Goal: Transaction & Acquisition: Download file/media

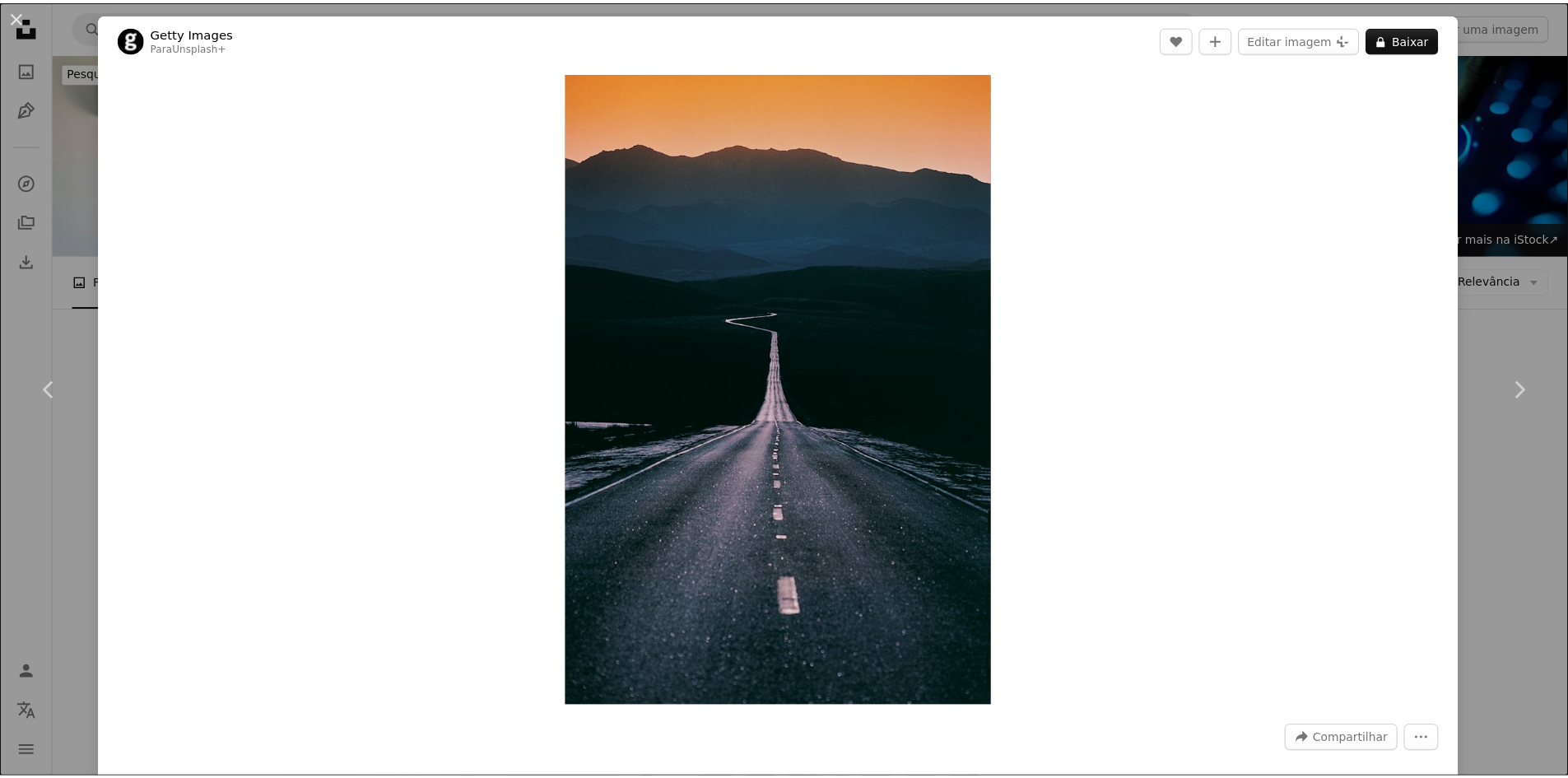
scroll to position [740, 0]
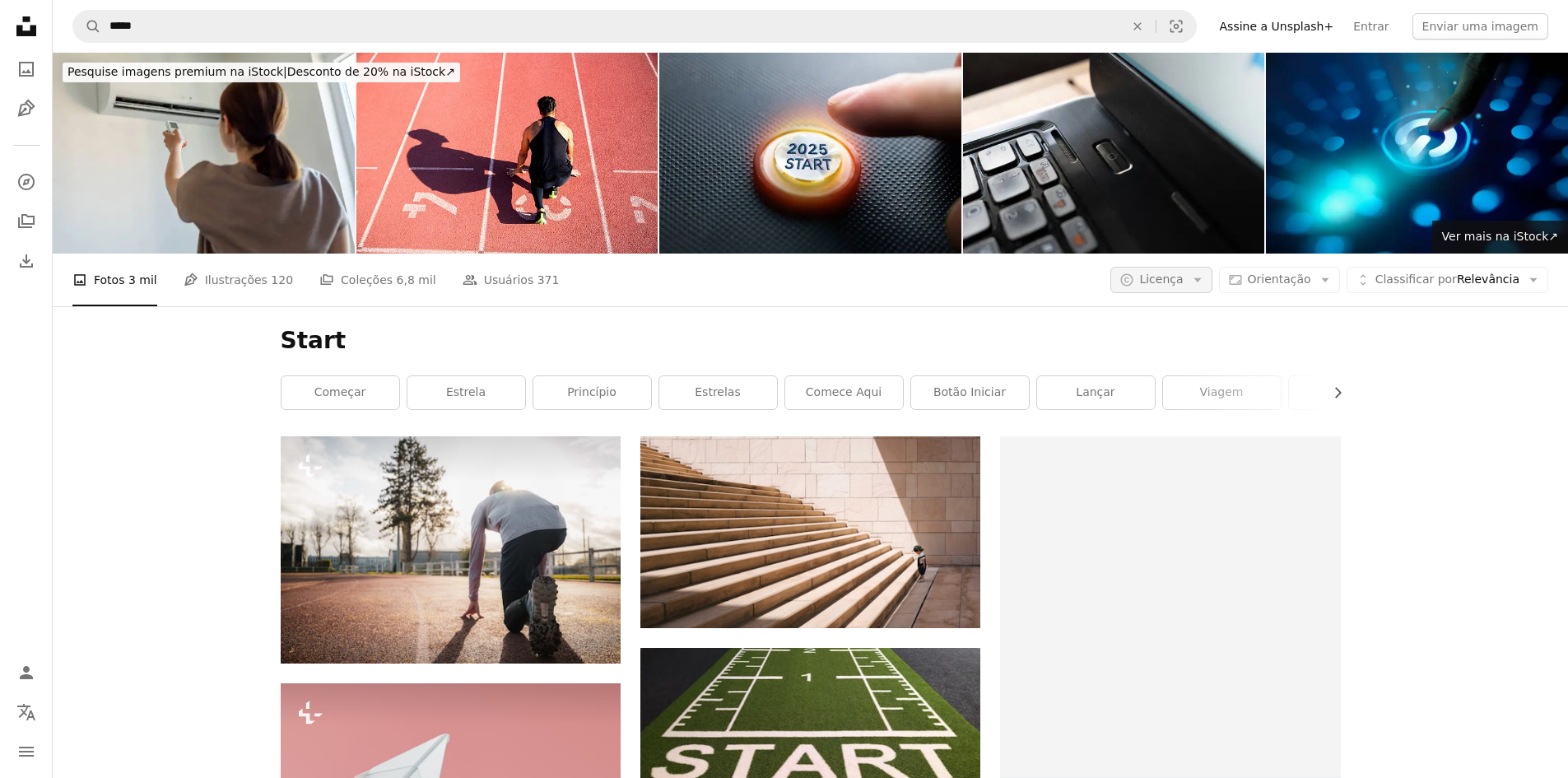
click at [1207, 267] on button "A copyright icon © Licença Arrow down" at bounding box center [1162, 280] width 102 height 26
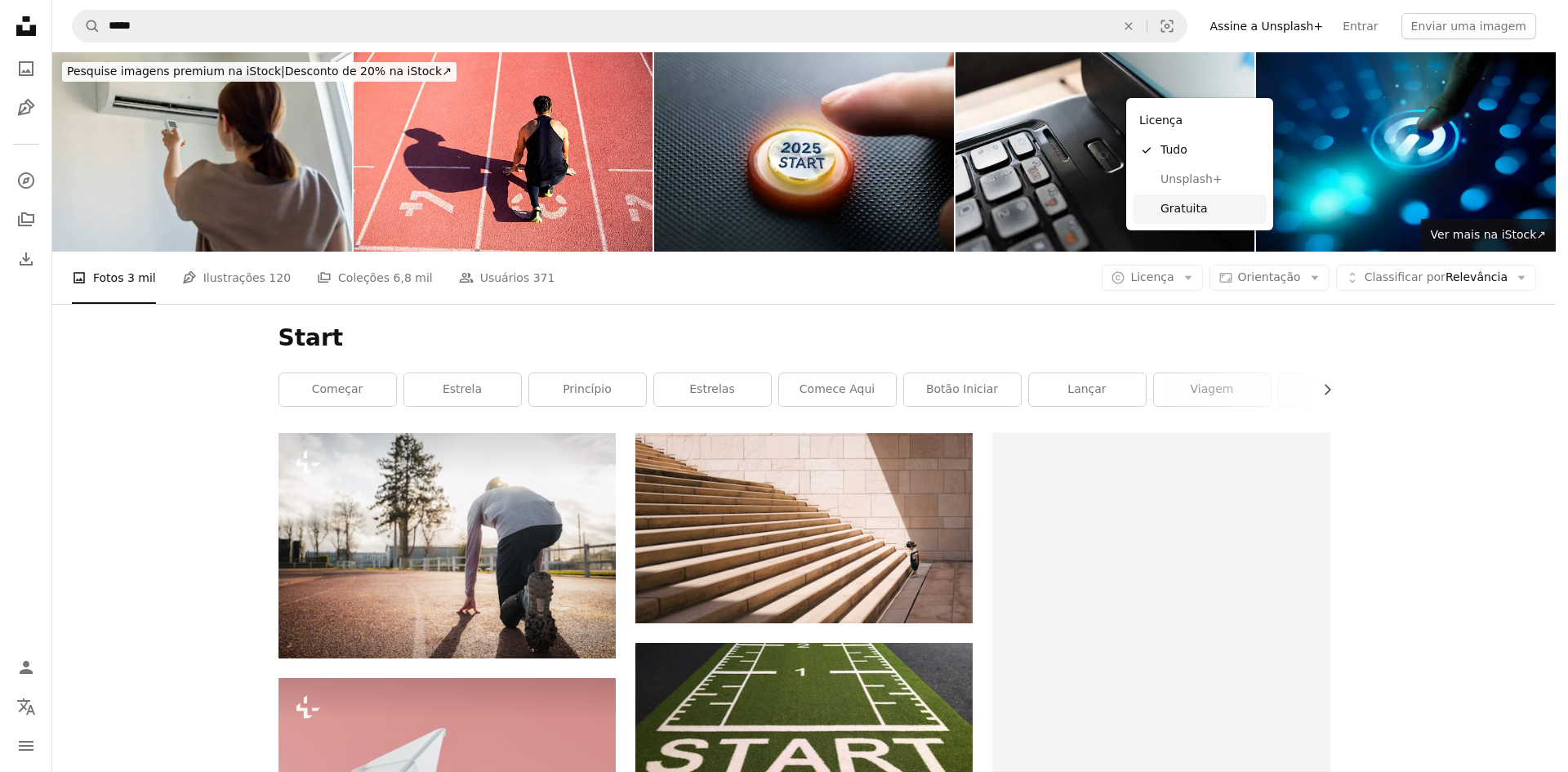
click at [1198, 208] on span "Gratuita" at bounding box center [1209, 208] width 100 height 16
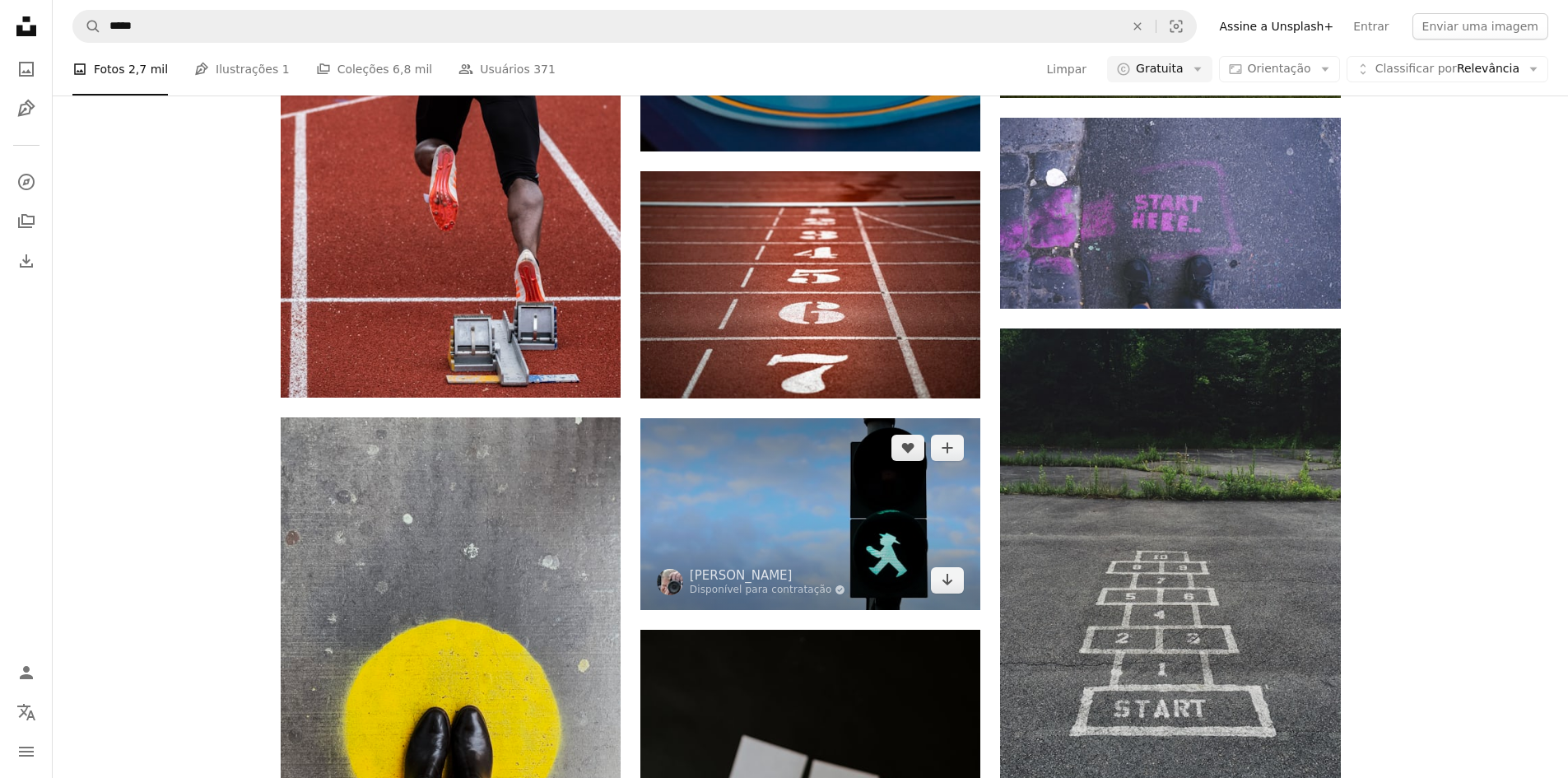
scroll to position [987, 0]
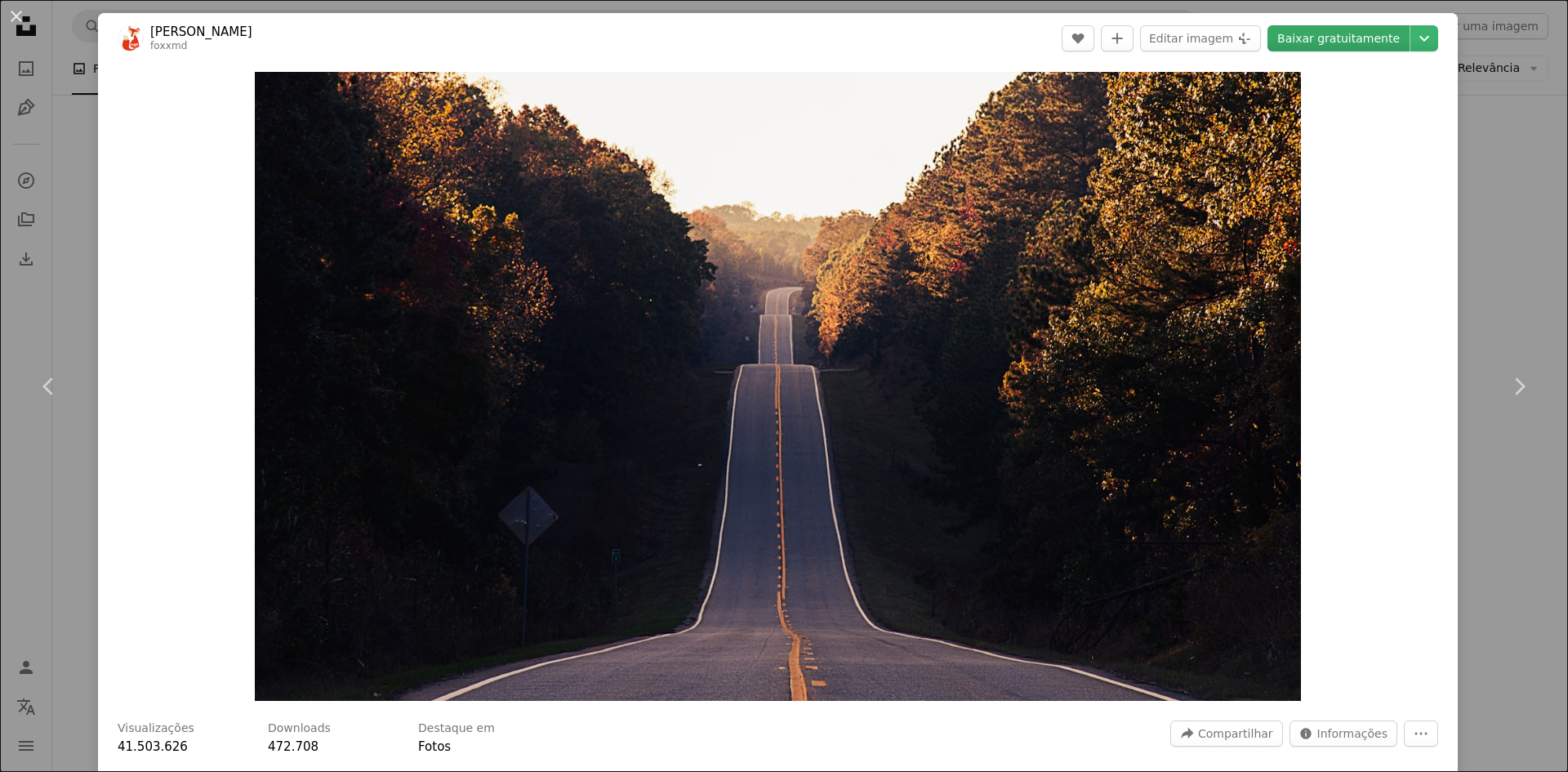
click at [1327, 40] on link "Baixar gratuitamente" at bounding box center [1338, 38] width 142 height 26
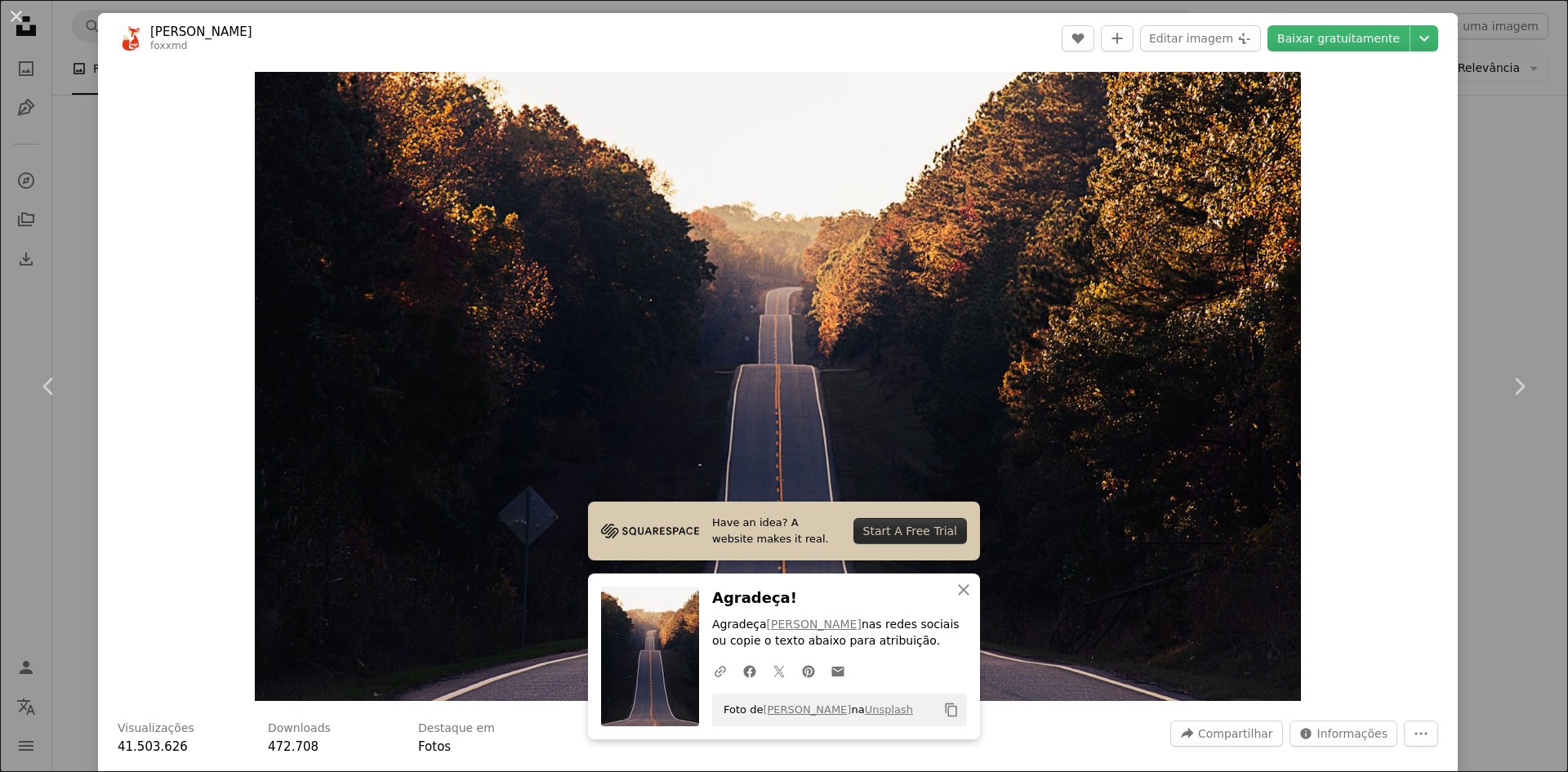
click at [1470, 259] on div "An X shape Chevron left Chevron right Have an idea? A website makes it real. St…" at bounding box center [784, 386] width 1568 height 772
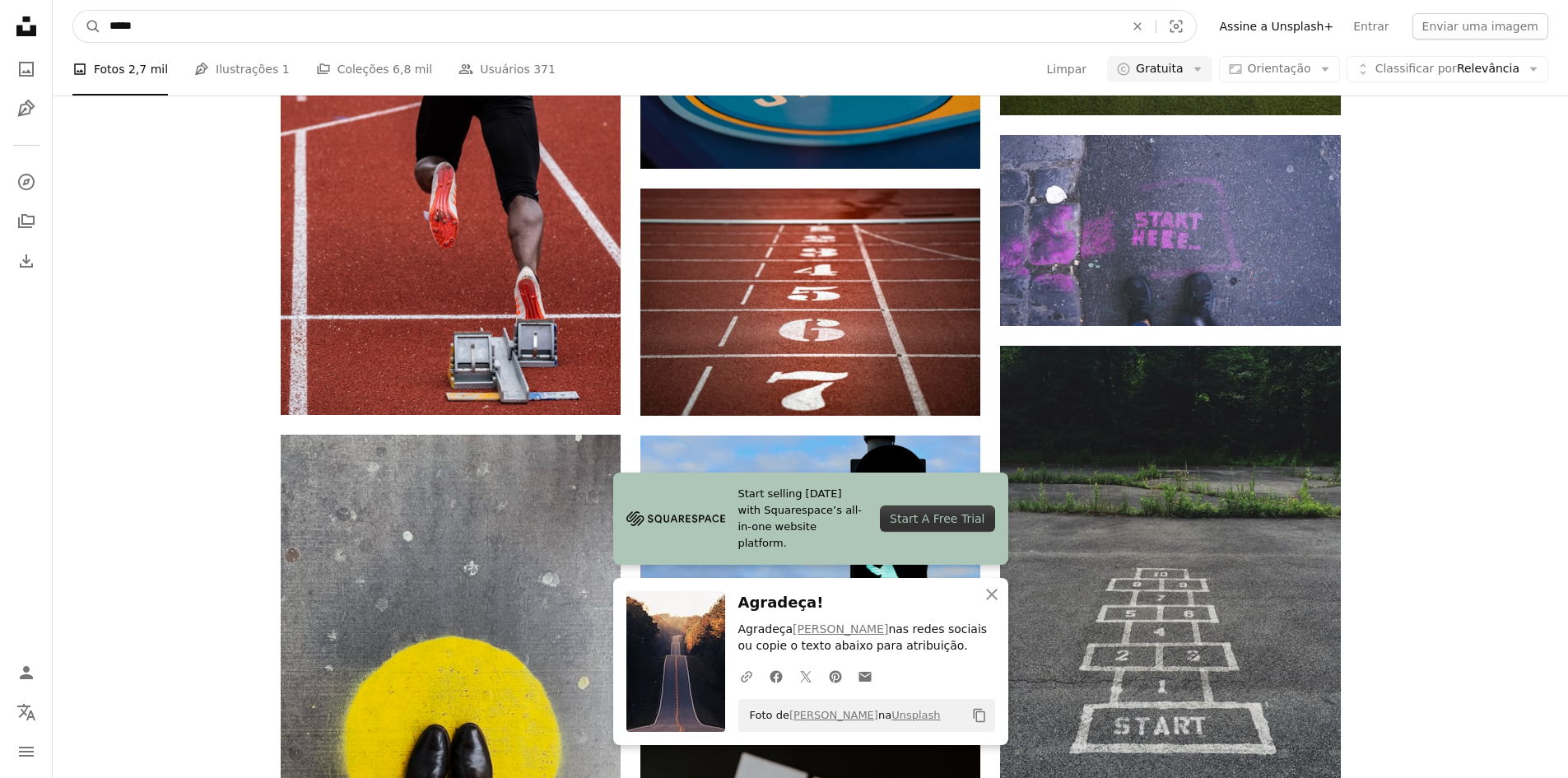
drag, startPoint x: 209, startPoint y: 25, endPoint x: 42, endPoint y: 32, distance: 167.1
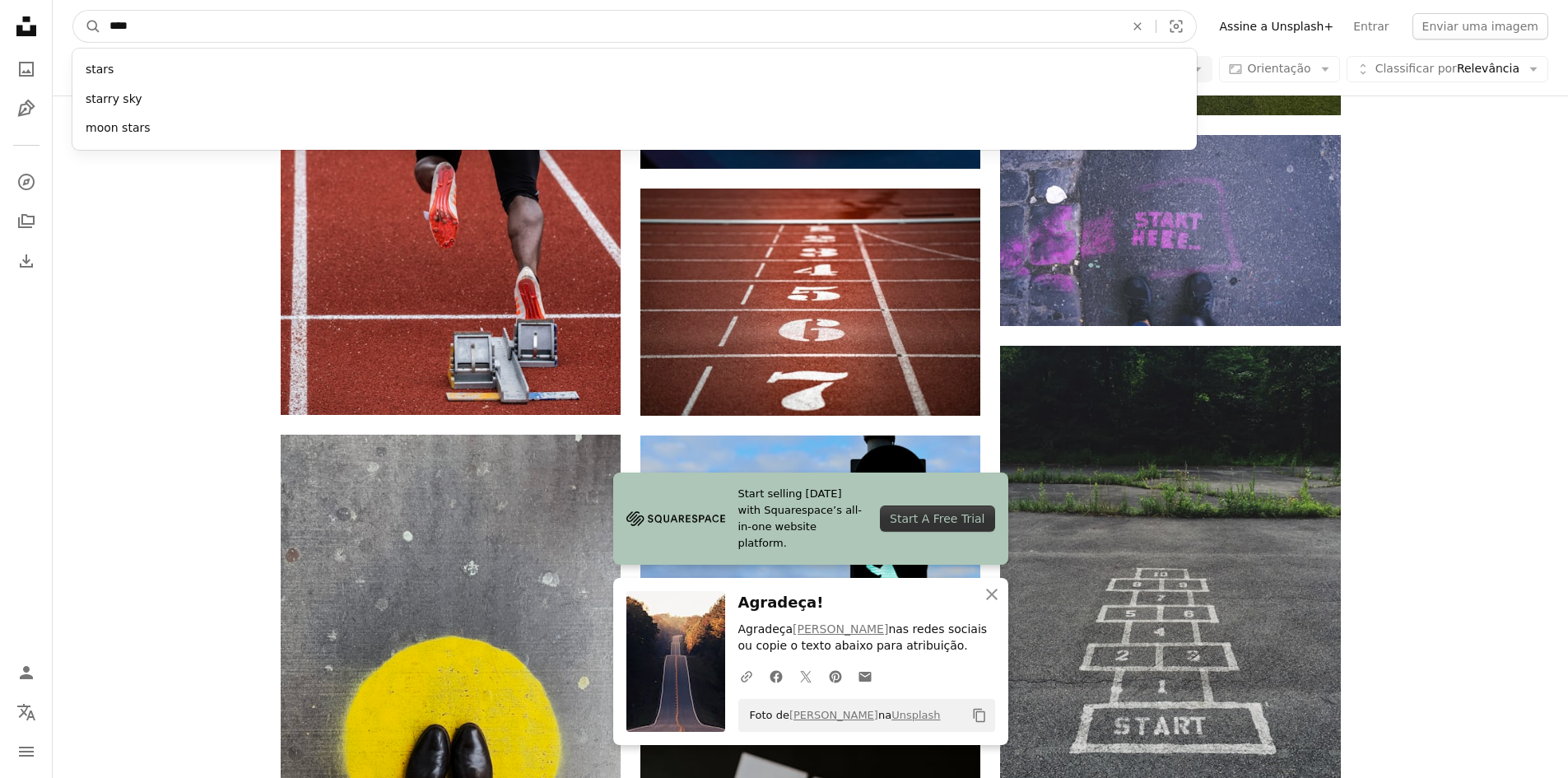
type input "****"
click at [74, 11] on button "A magnifying glass" at bounding box center [88, 26] width 28 height 32
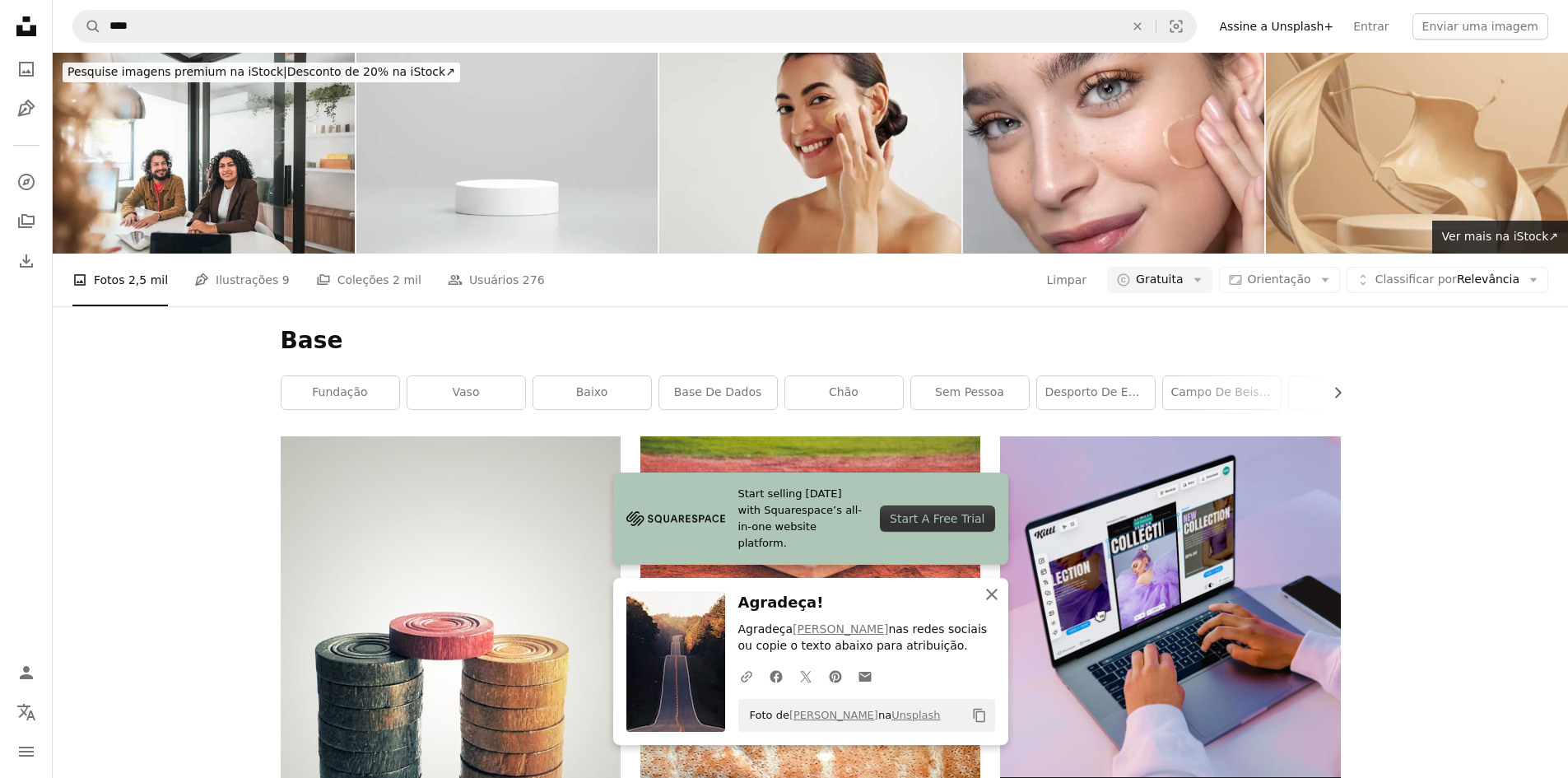
click at [992, 597] on icon "An X shape" at bounding box center [992, 594] width 20 height 20
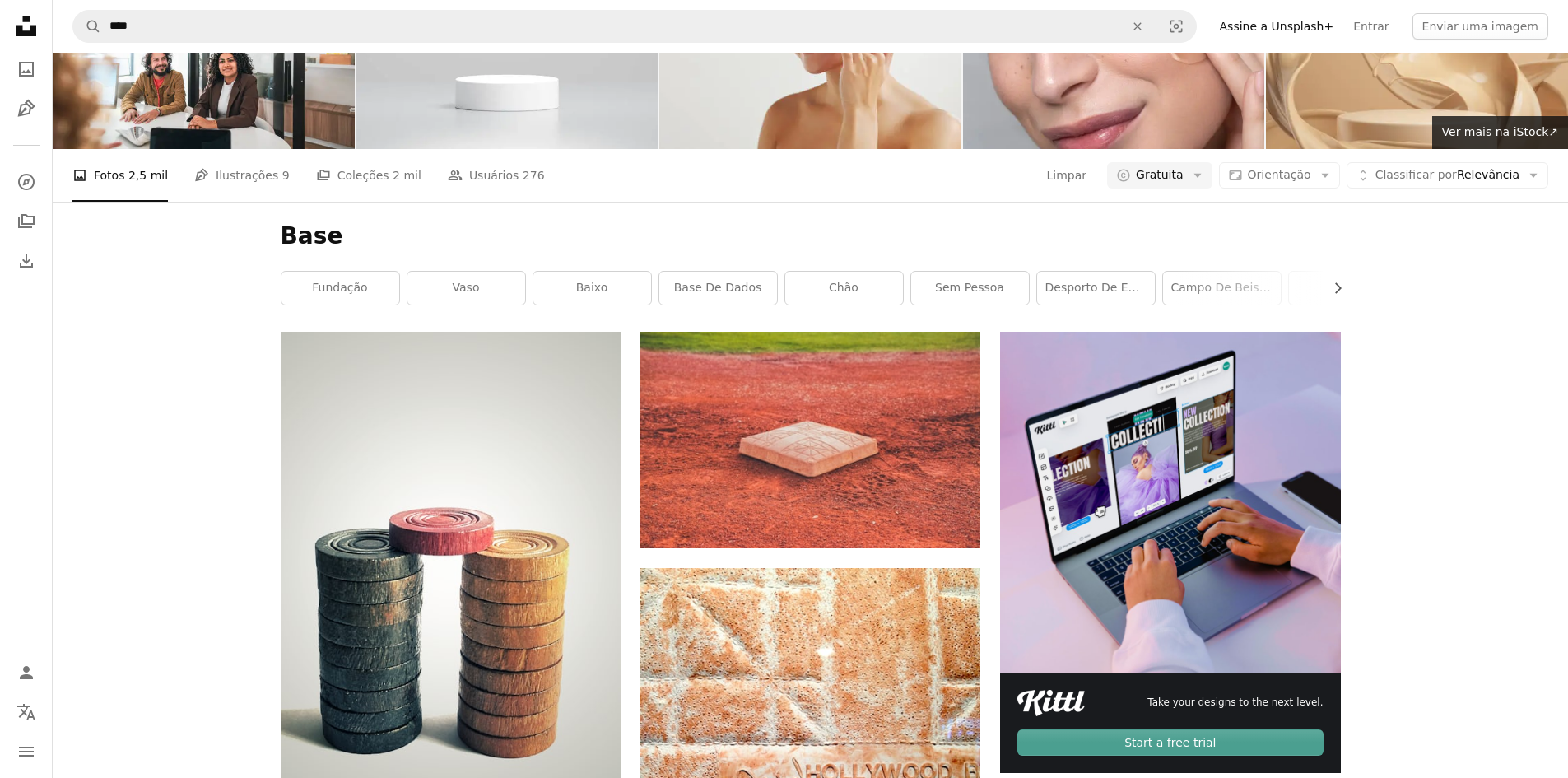
scroll to position [82, 0]
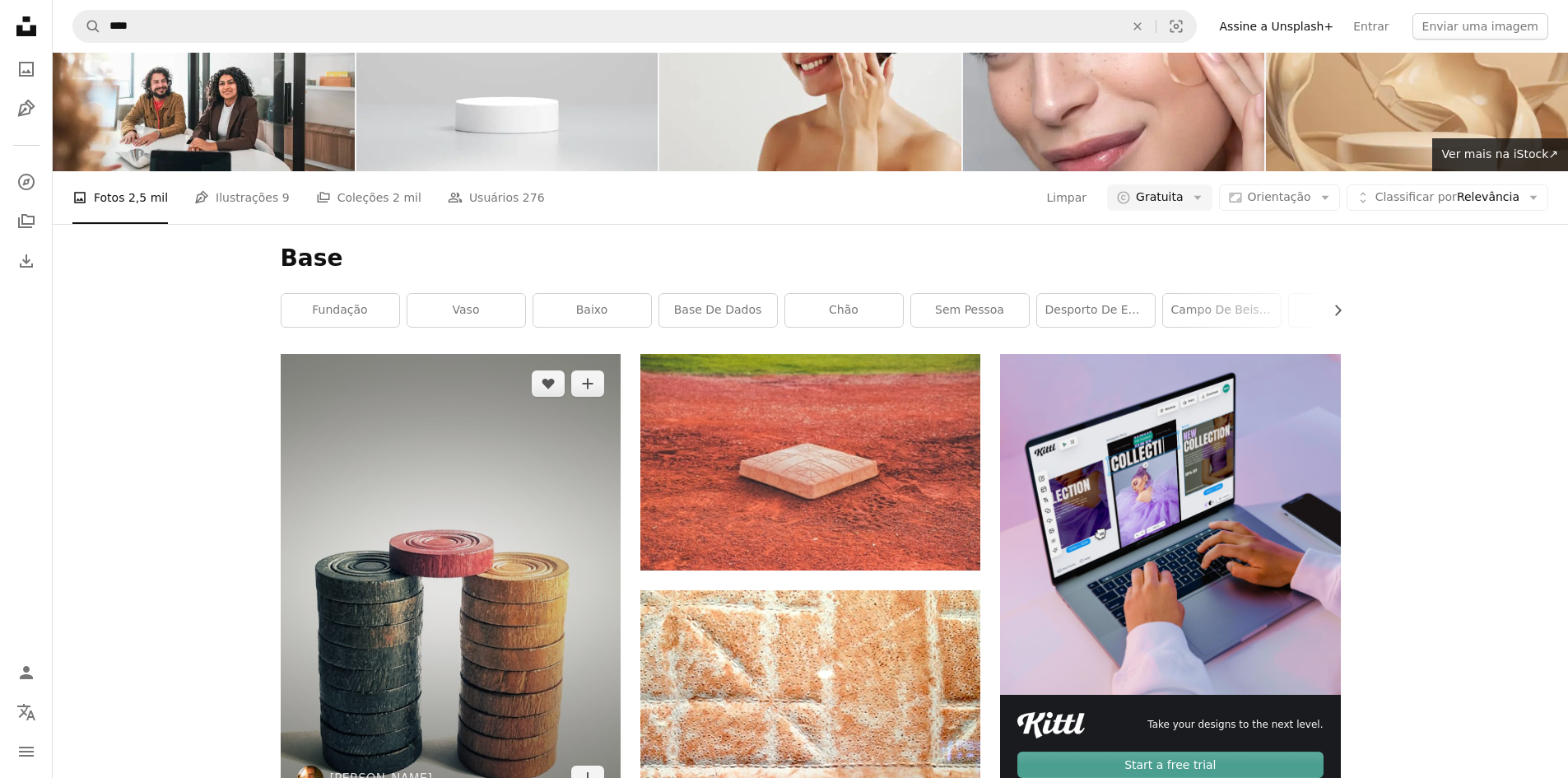
click at [331, 490] on img at bounding box center [451, 580] width 340 height 453
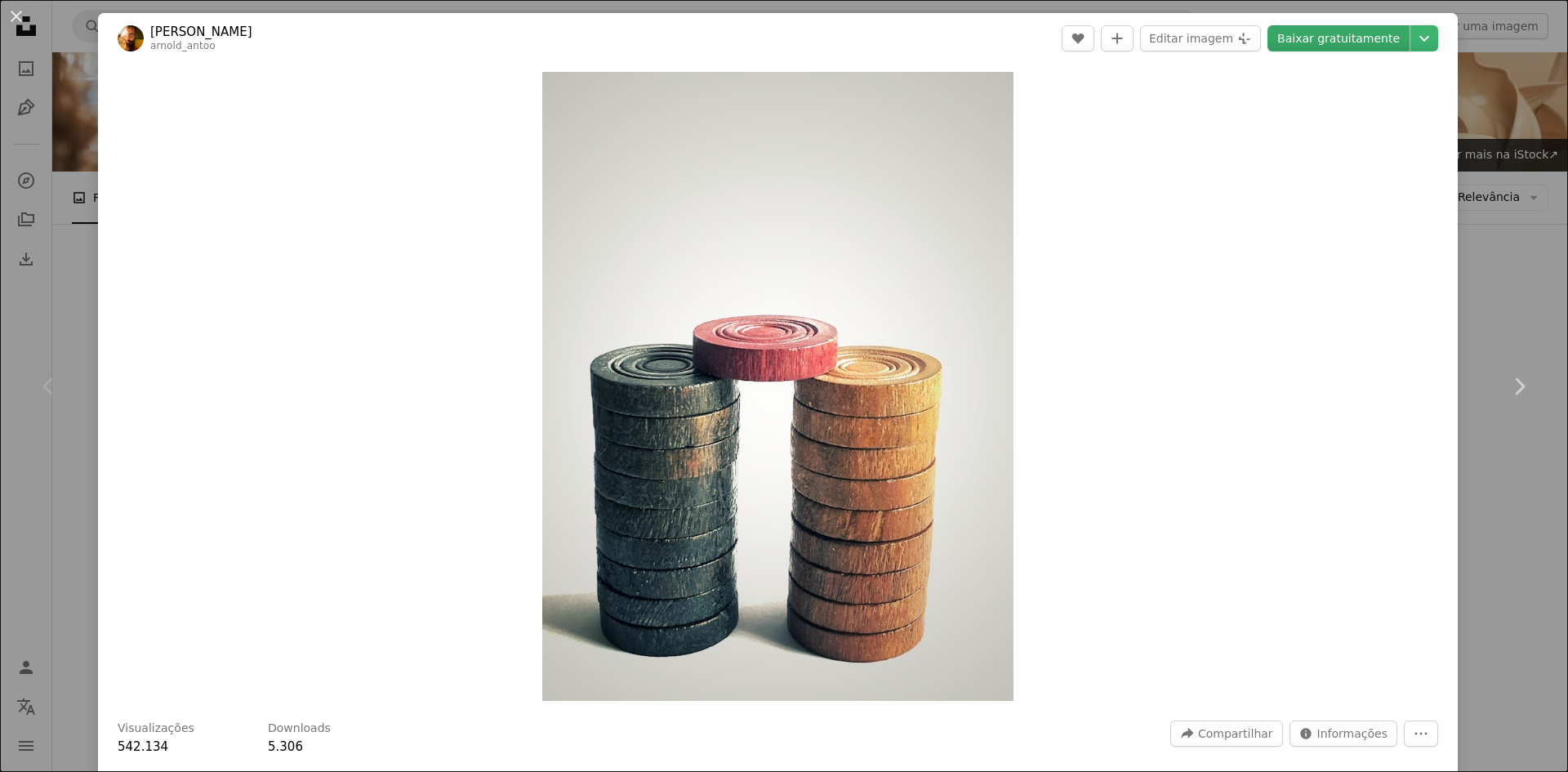
click at [1331, 47] on link "Baixar gratuitamente" at bounding box center [1338, 38] width 142 height 26
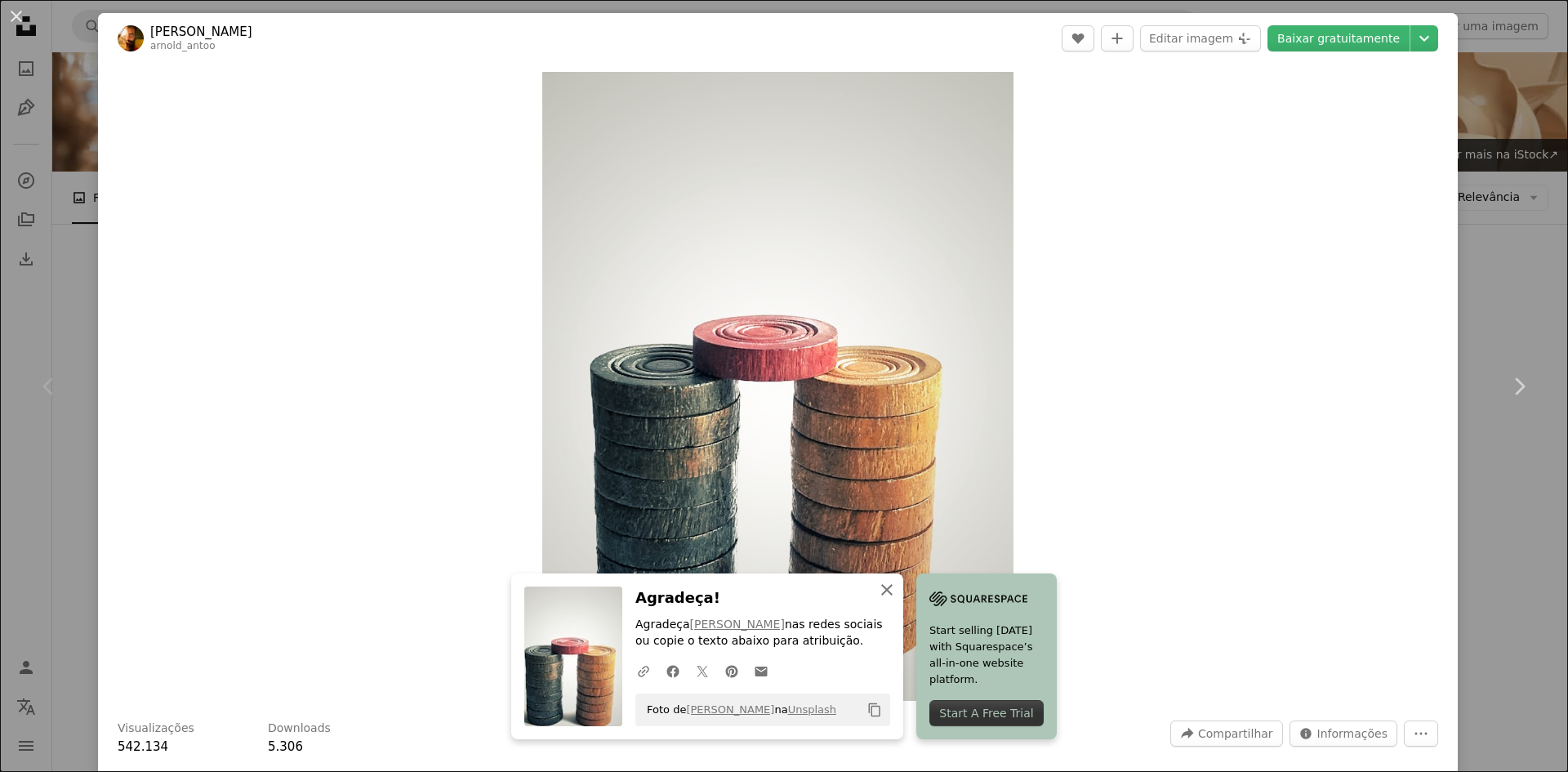
click at [897, 589] on icon "An X shape" at bounding box center [886, 590] width 20 height 20
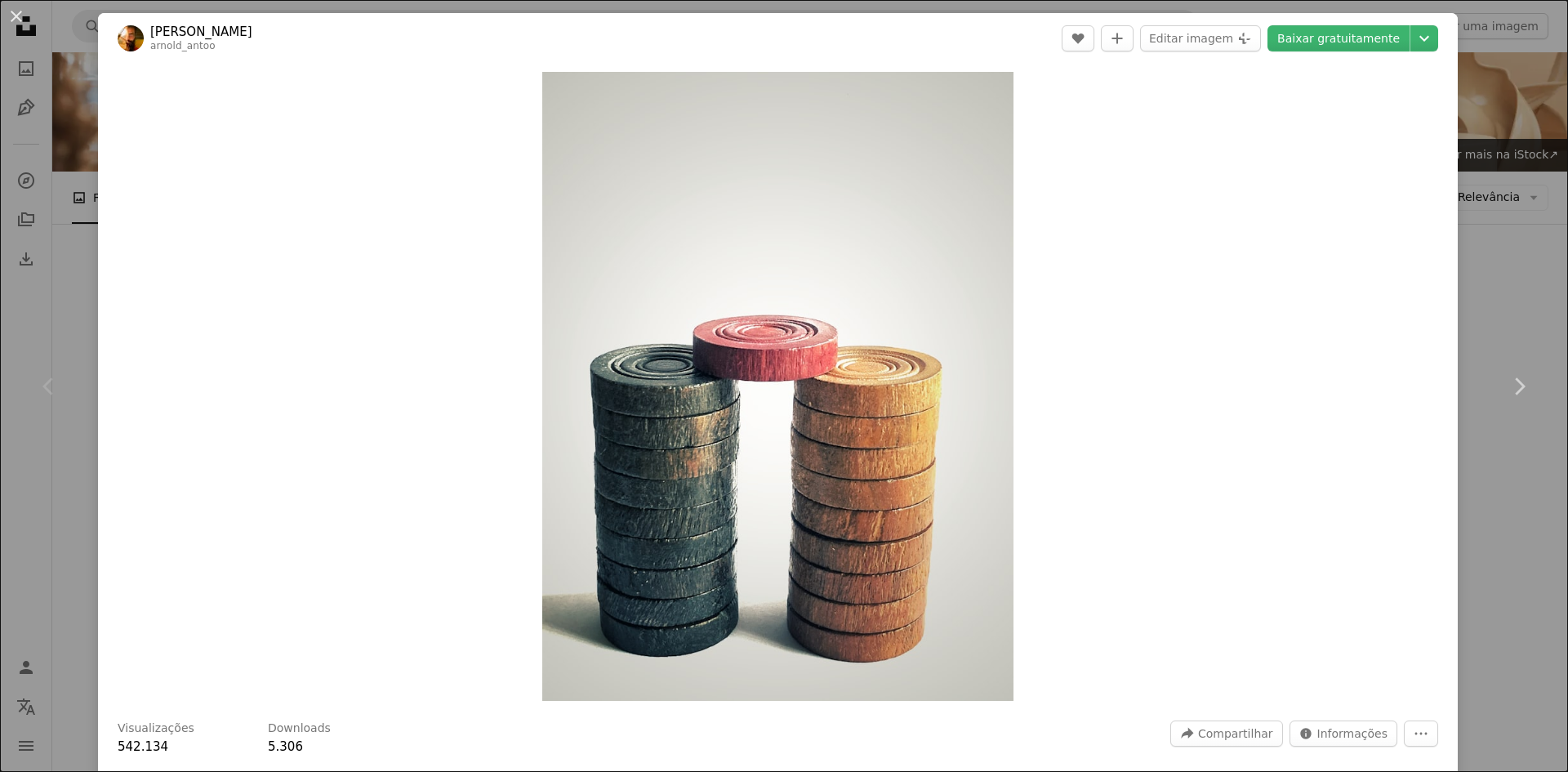
click at [1479, 288] on div "An X shape Chevron left Chevron right [PERSON_NAME] arnold_antoo A heart A plus…" at bounding box center [784, 386] width 1568 height 772
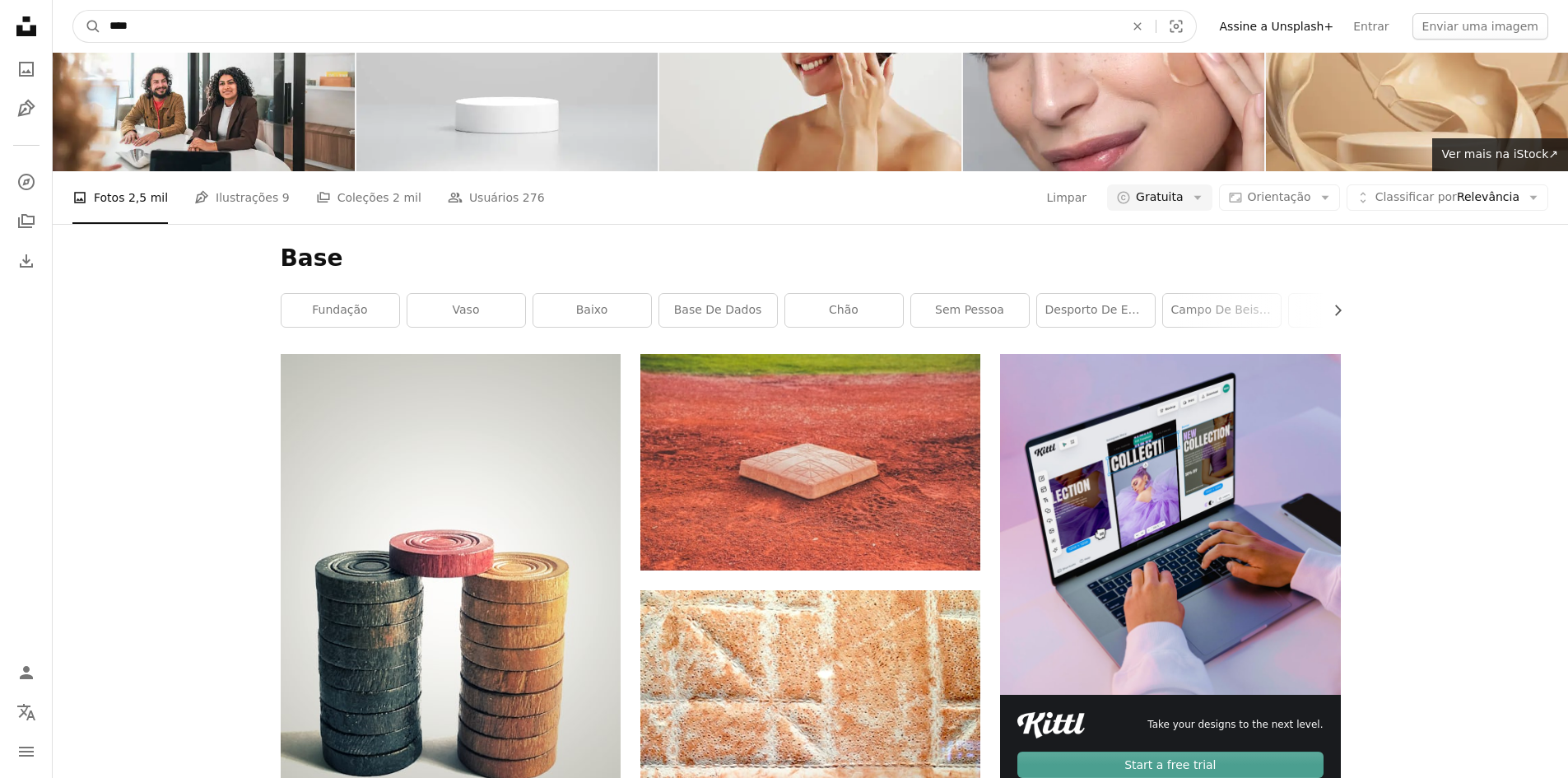
drag, startPoint x: 223, startPoint y: 23, endPoint x: 0, endPoint y: 37, distance: 223.4
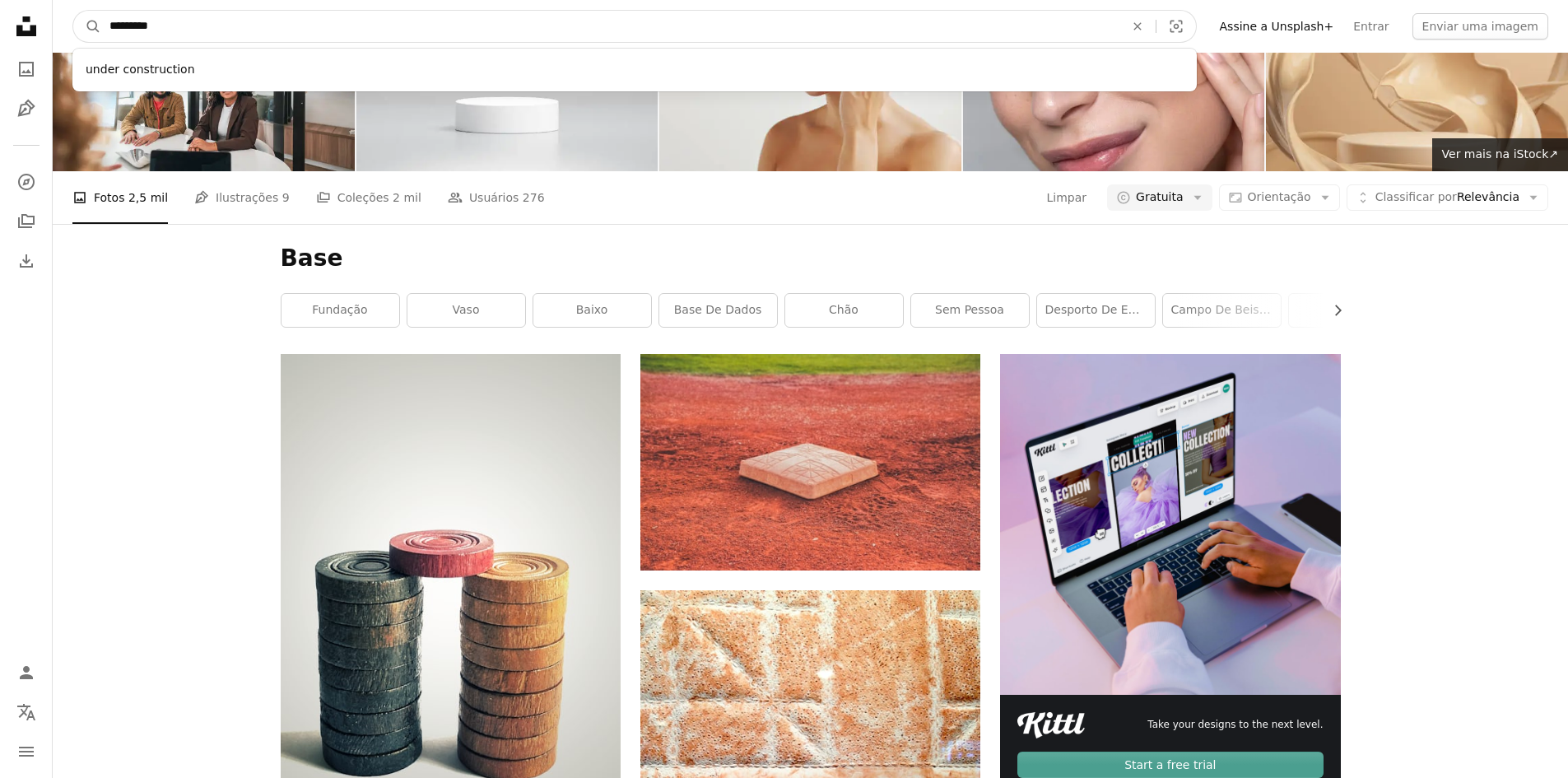
type input "**********"
click button "A magnifying glass" at bounding box center [88, 26] width 28 height 32
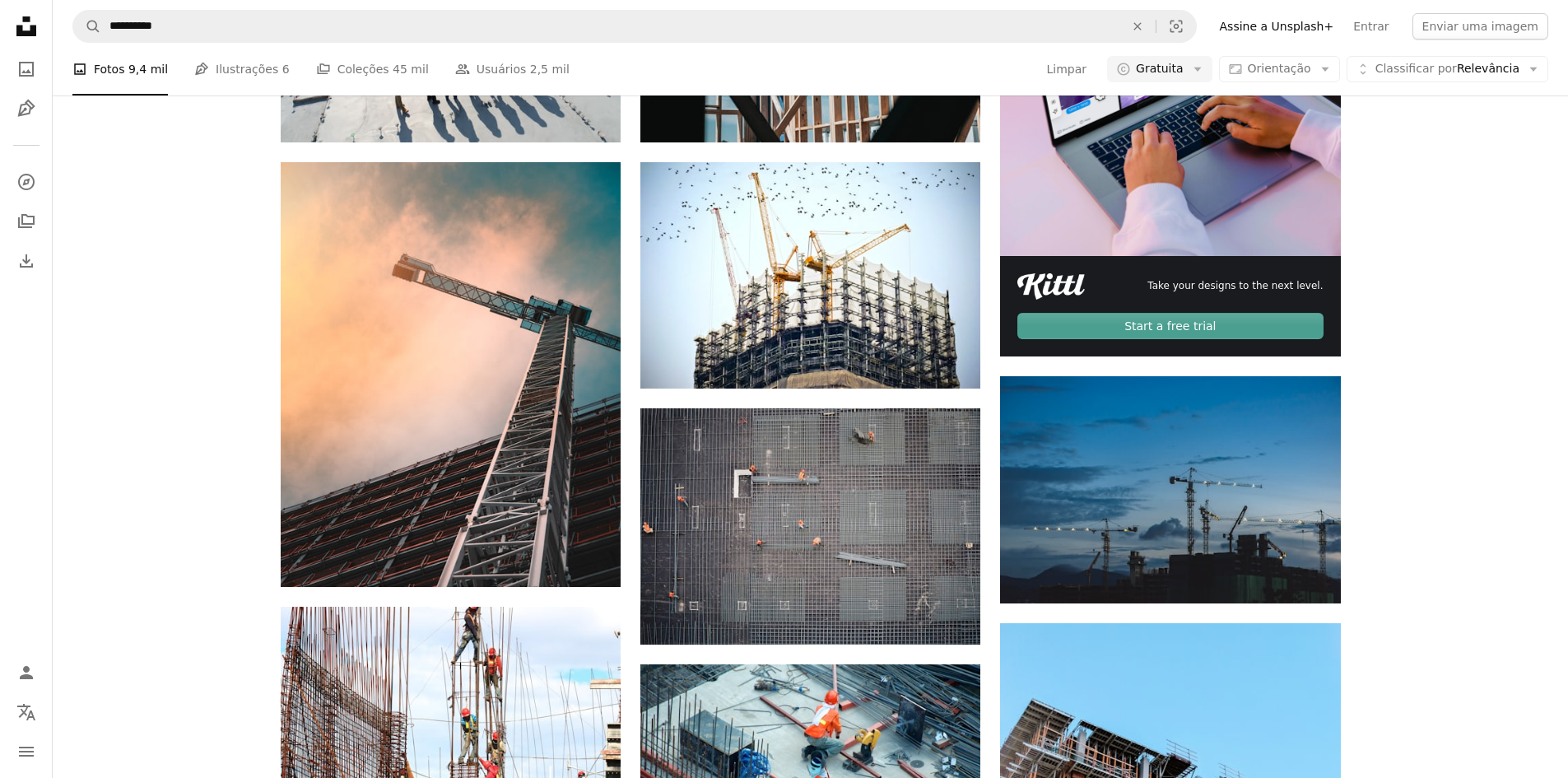
scroll to position [576, 0]
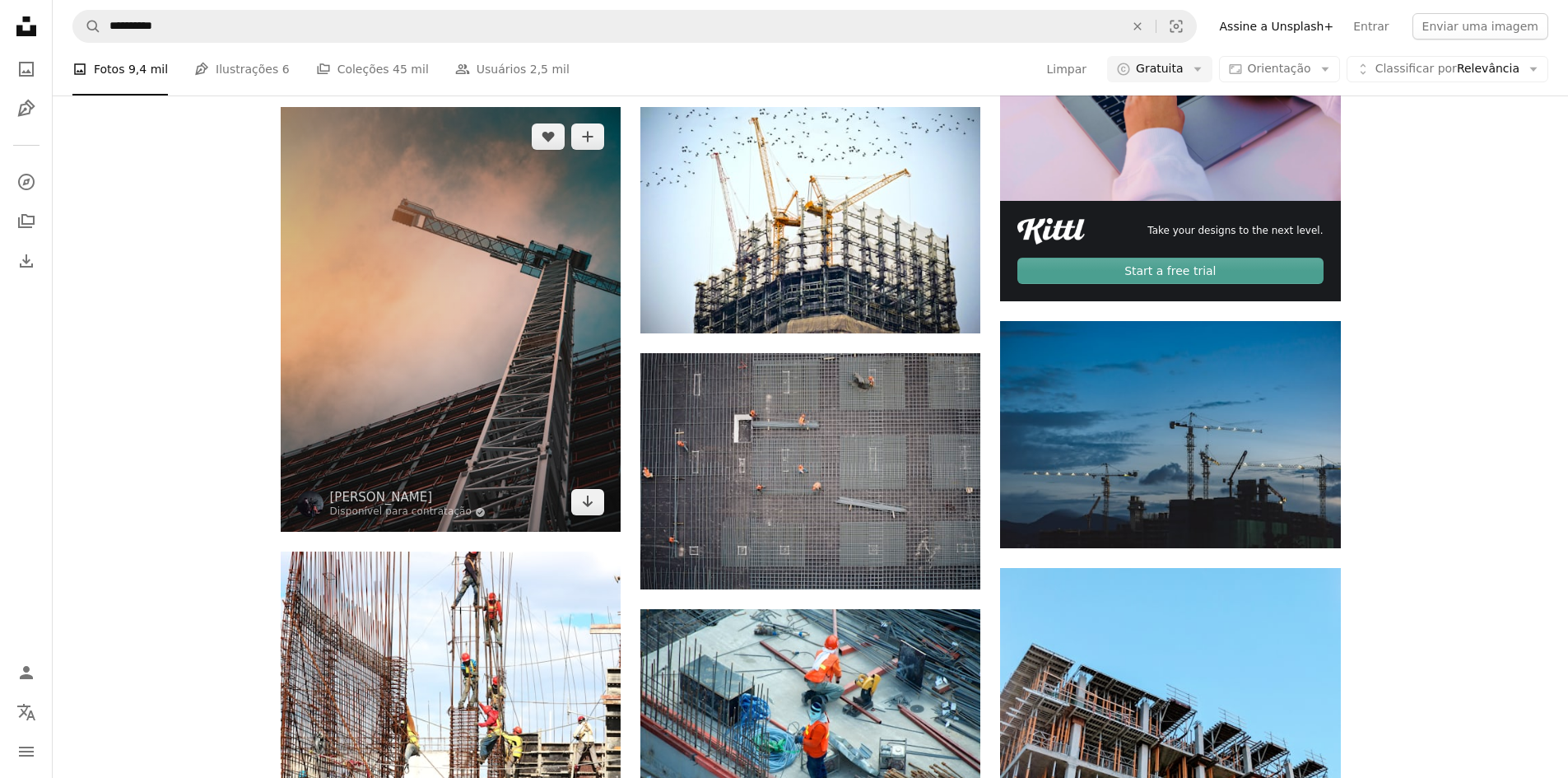
click at [418, 228] on img at bounding box center [451, 319] width 340 height 425
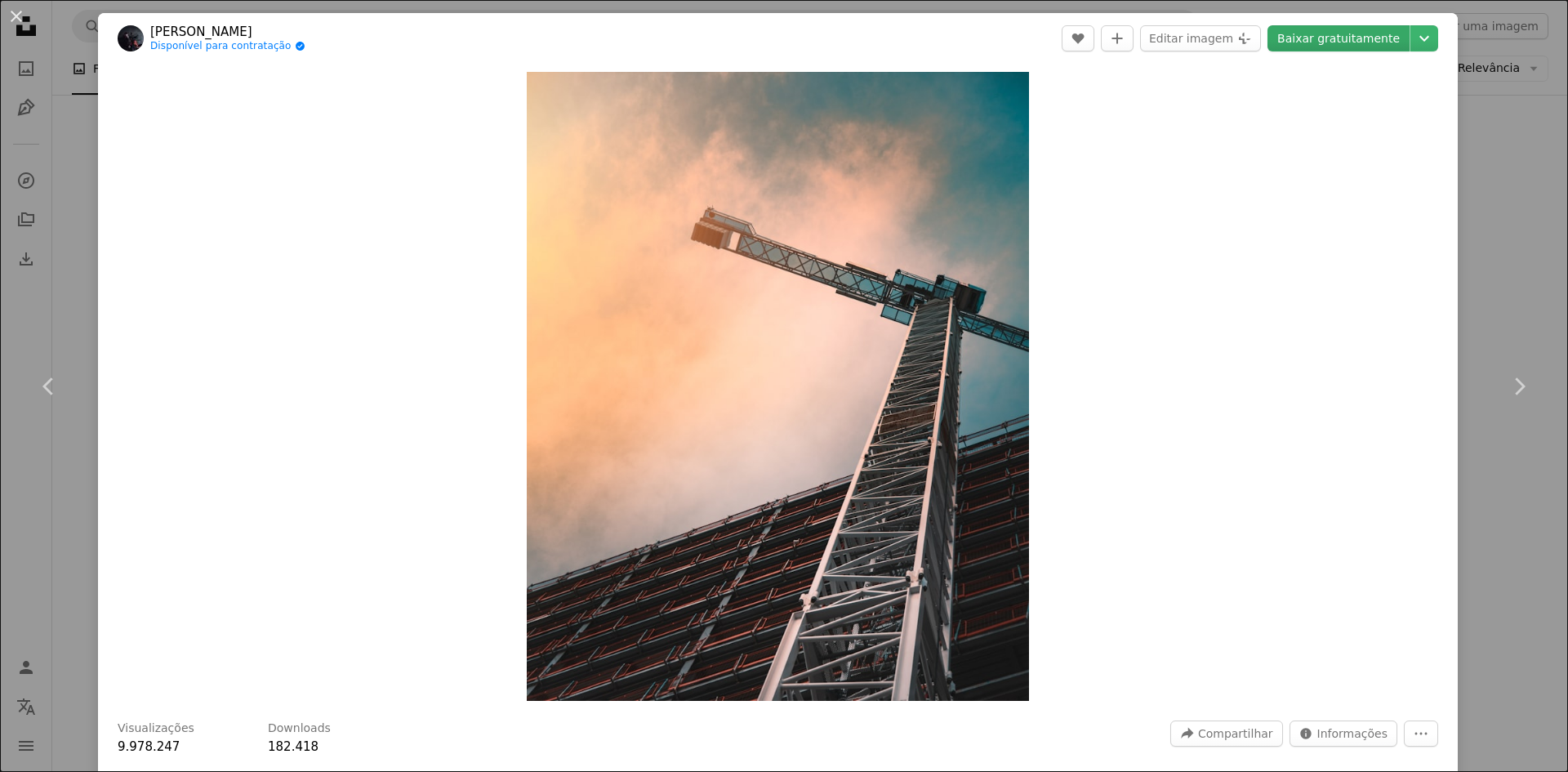
click at [1321, 47] on link "Baixar gratuitamente" at bounding box center [1338, 38] width 142 height 26
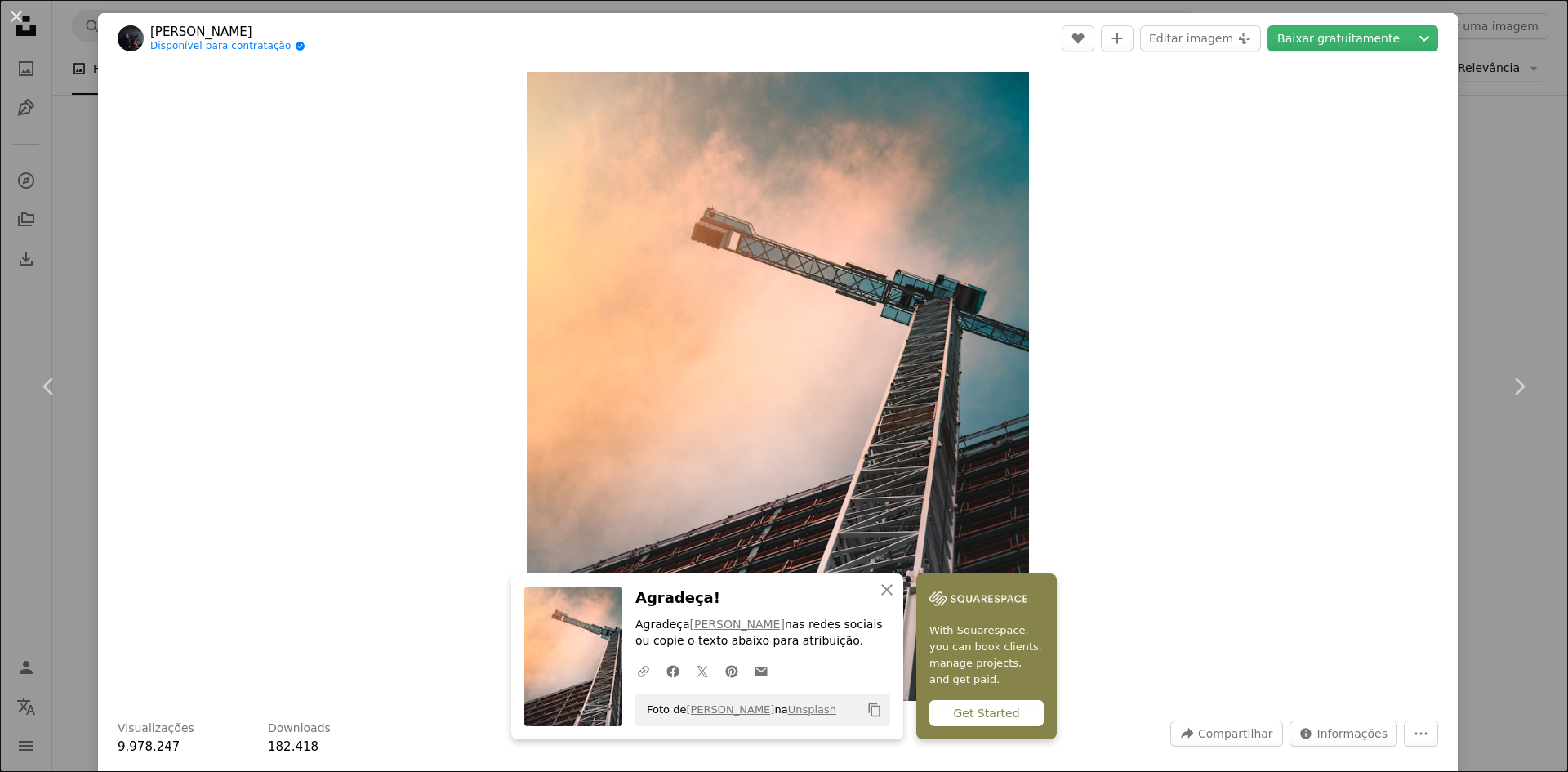
click at [1481, 177] on div "An X shape Chevron left Chevron right An X shape Fechar Agradeça! Agradeça [PER…" at bounding box center [784, 386] width 1568 height 772
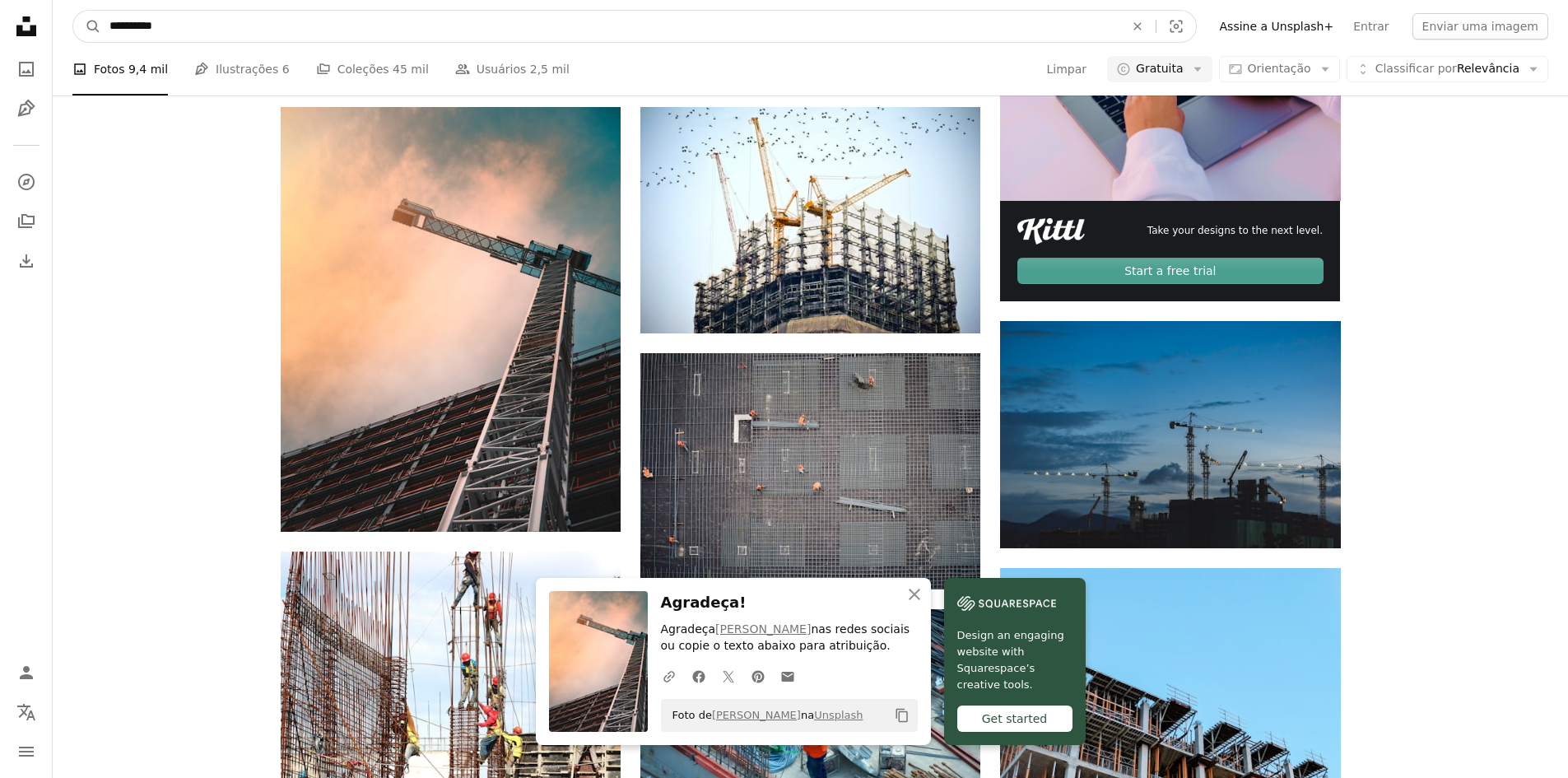
drag, startPoint x: 160, startPoint y: 33, endPoint x: 27, endPoint y: 42, distance: 133.3
type input "****"
click at [74, 11] on button "A magnifying glass" at bounding box center [88, 26] width 28 height 32
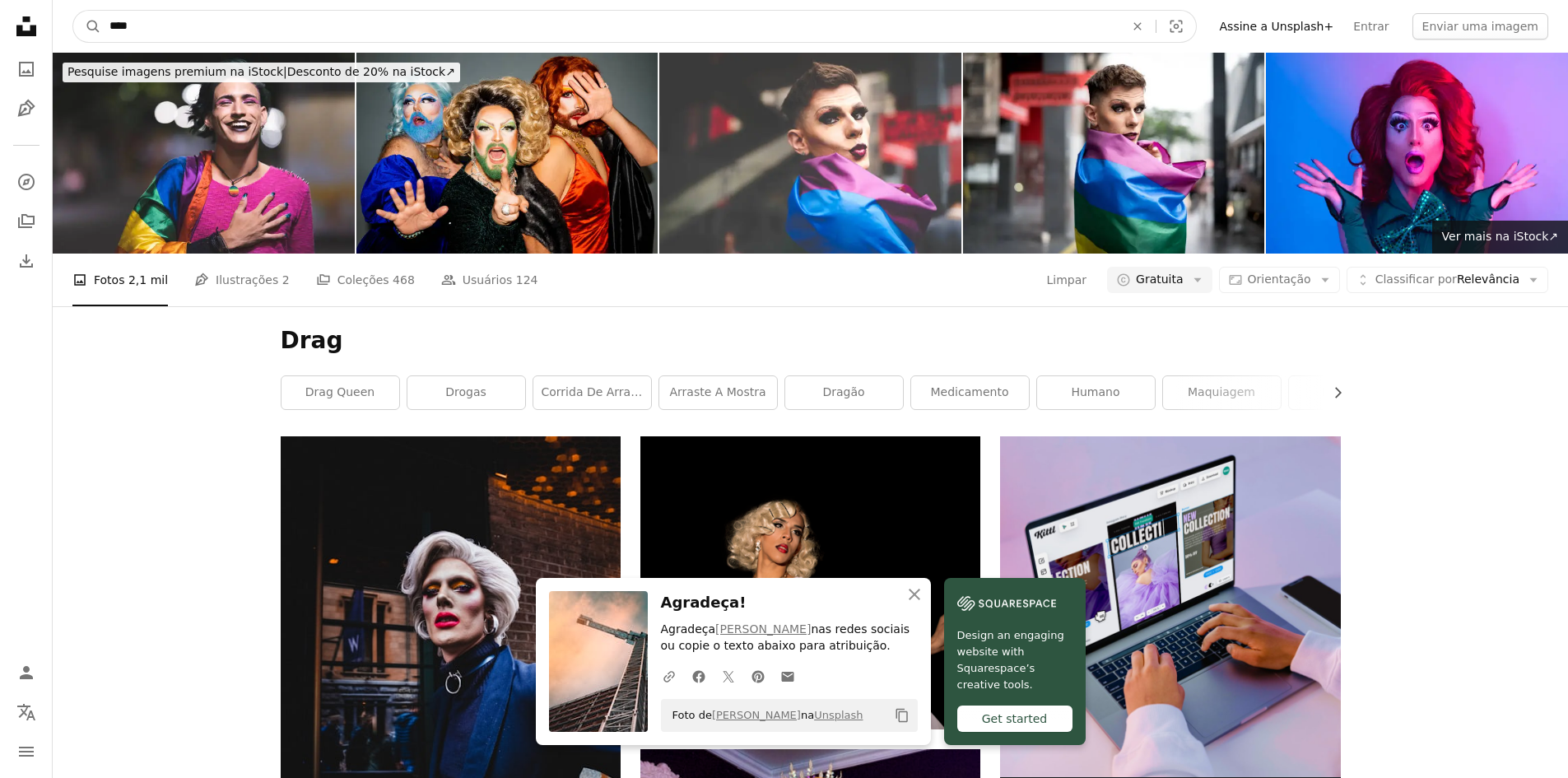
drag, startPoint x: 137, startPoint y: 33, endPoint x: 38, endPoint y: 23, distance: 99.5
click at [59, 27] on nav "A magnifying glass **** An X shape Visual search Filters Assine a Unsplash+ Ent…" at bounding box center [810, 26] width 1515 height 53
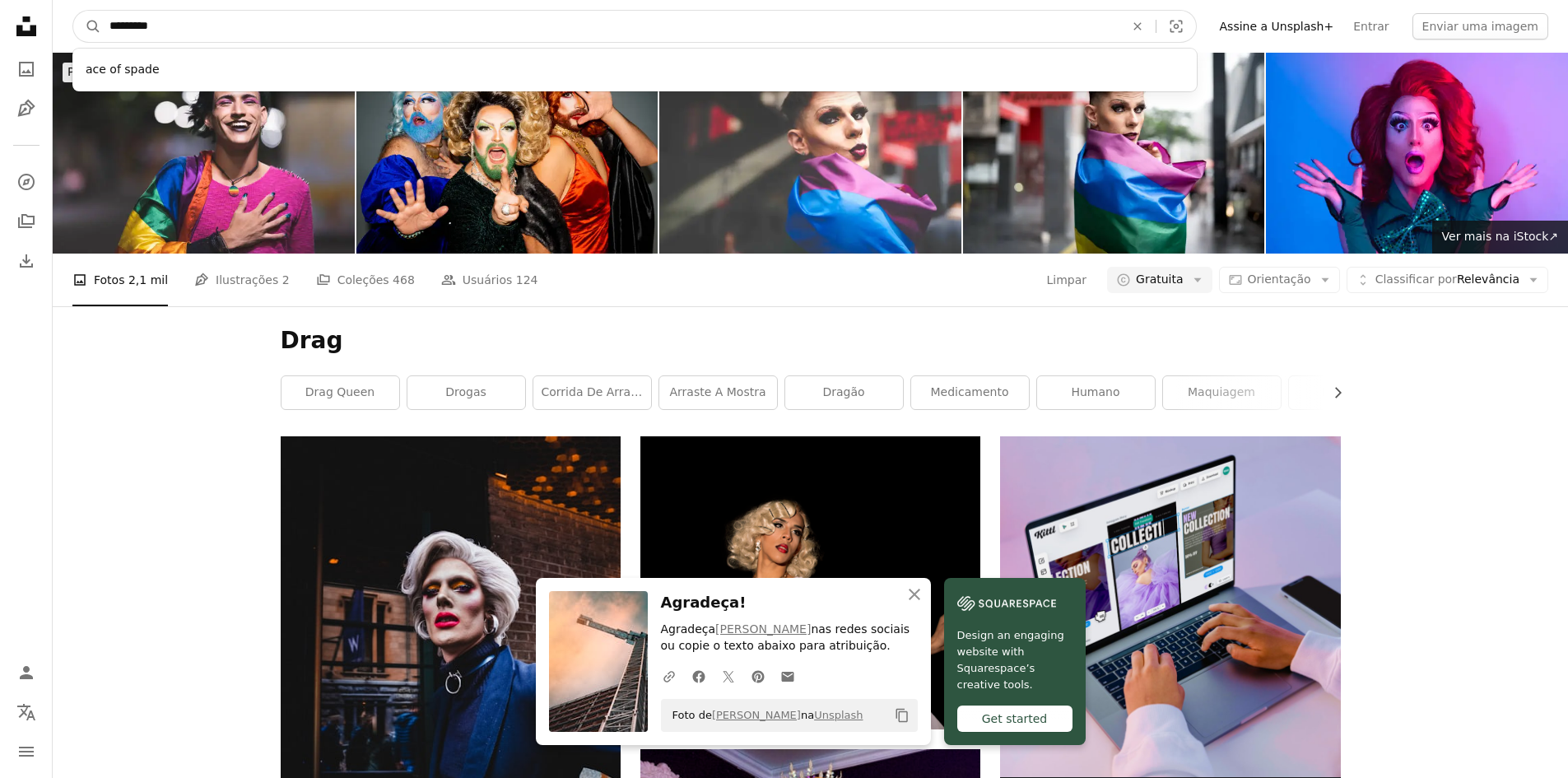
type input "**********"
click button "A magnifying glass" at bounding box center [88, 26] width 28 height 32
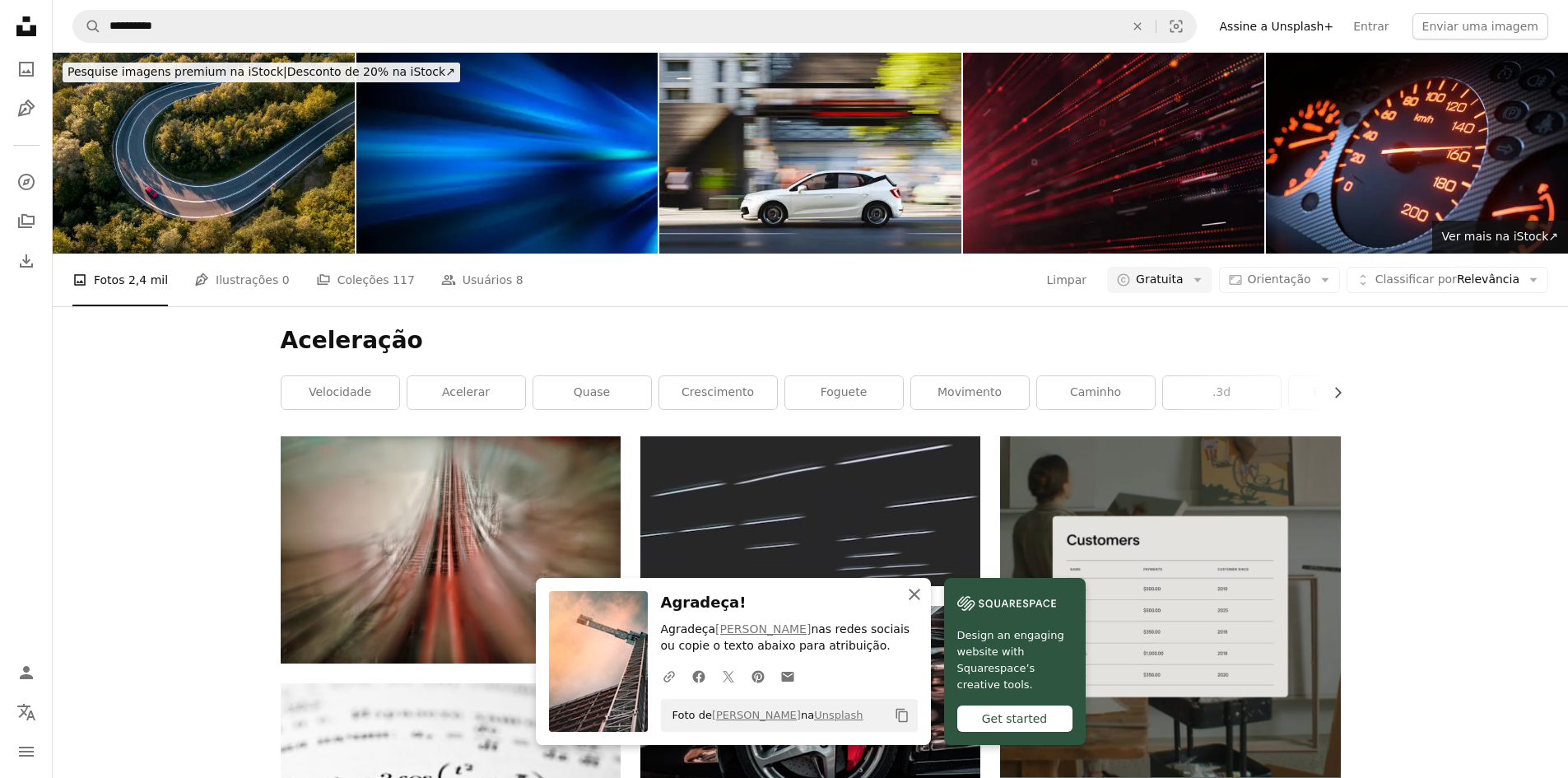
click at [925, 587] on icon "An X shape" at bounding box center [914, 594] width 20 height 20
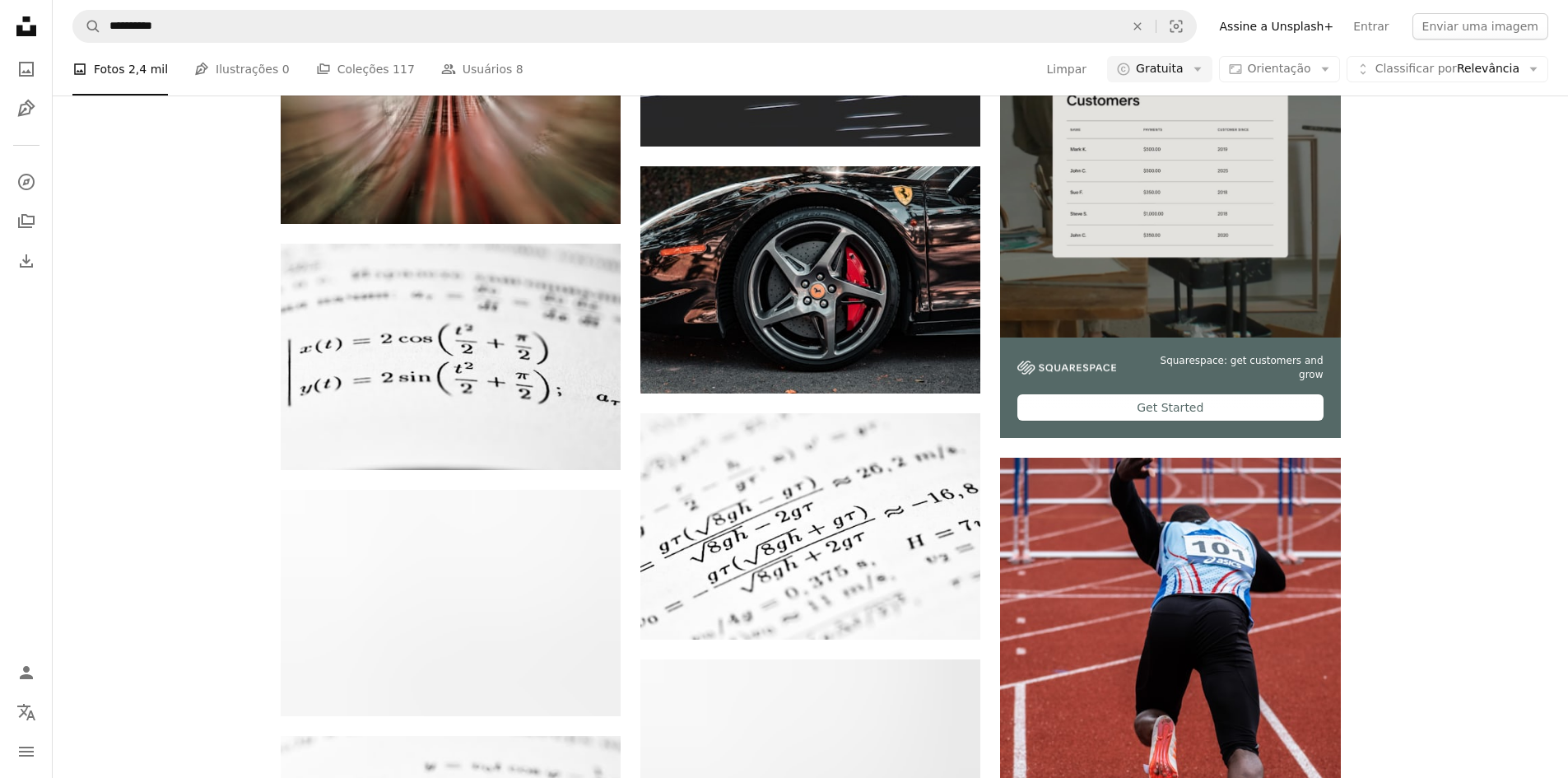
scroll to position [380, 0]
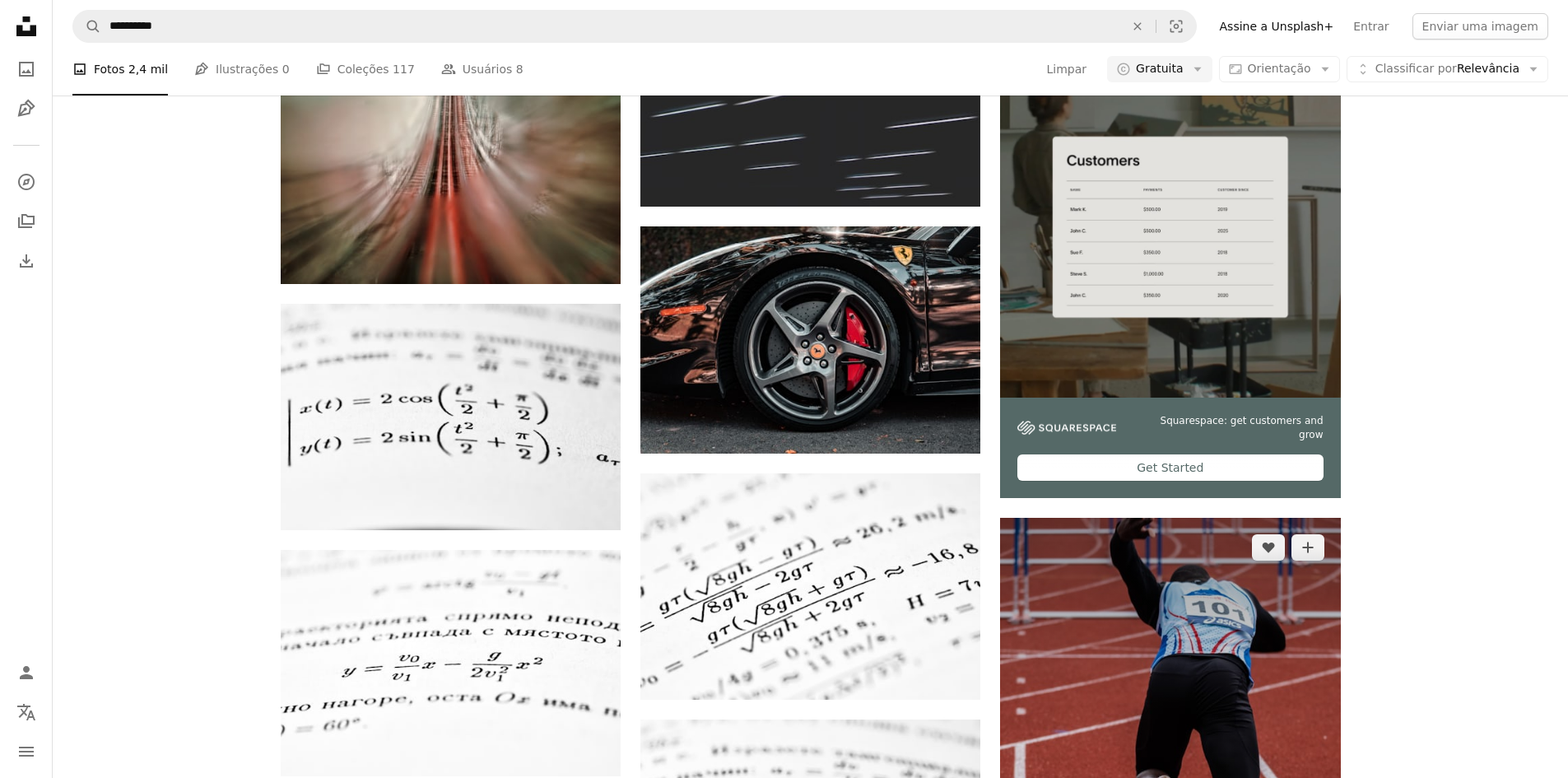
click at [1170, 517] on img at bounding box center [1171, 772] width 340 height 510
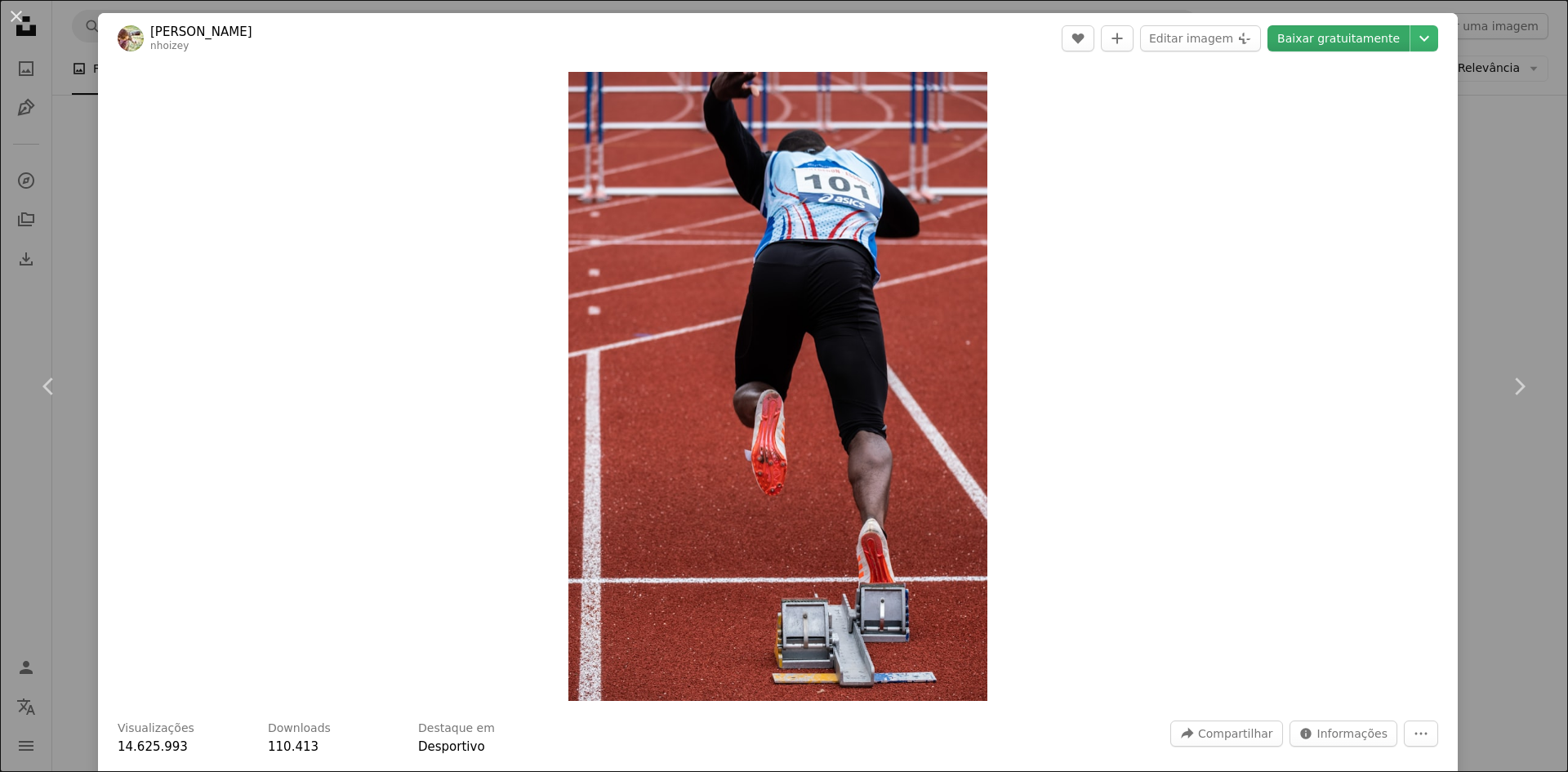
click at [1305, 34] on link "Baixar gratuitamente" at bounding box center [1338, 38] width 142 height 26
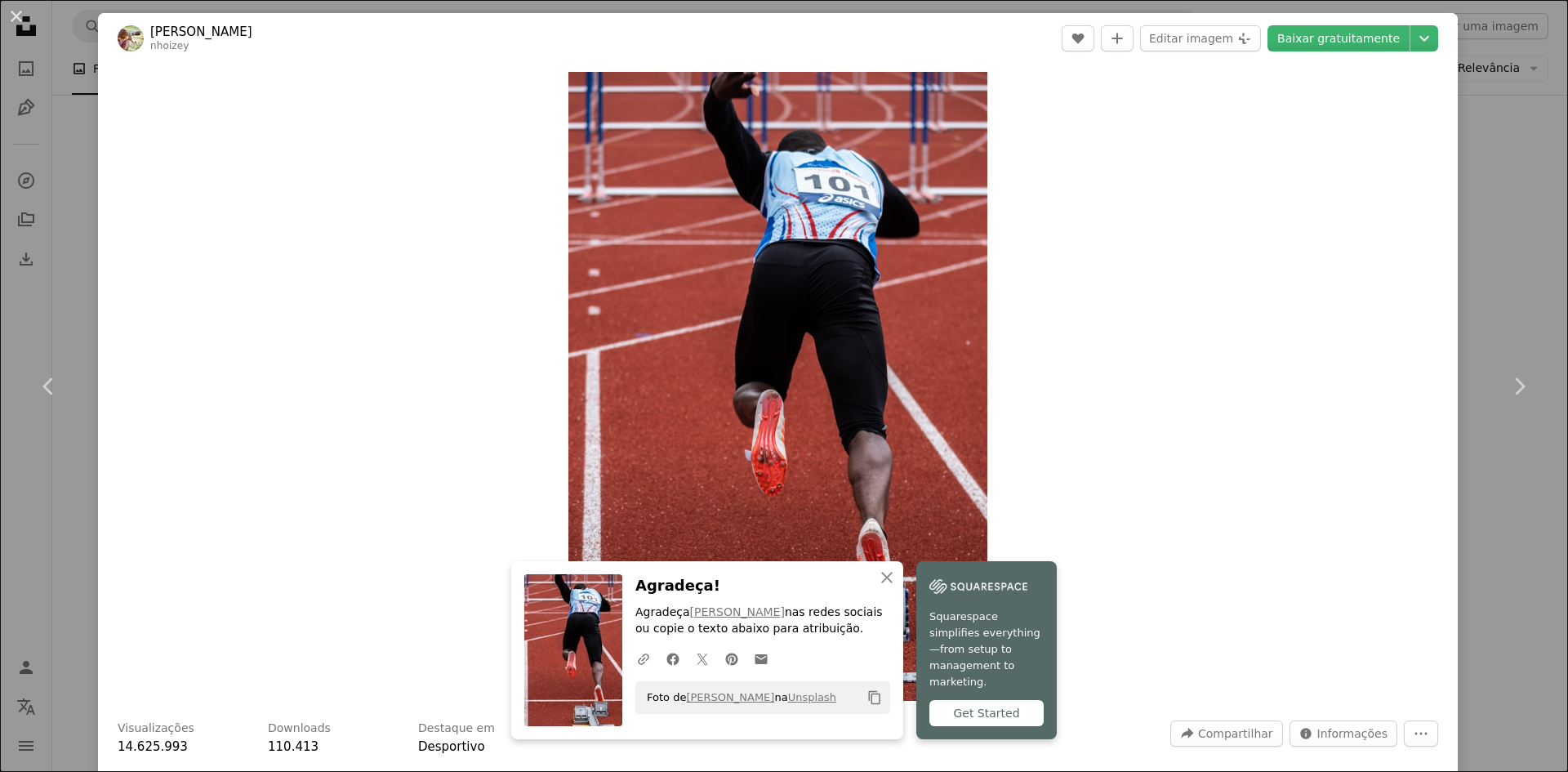
click at [1461, 142] on div "An X shape Chevron left Chevron right An X shape Fechar Agradeça! Agradeça [PER…" at bounding box center [784, 386] width 1568 height 772
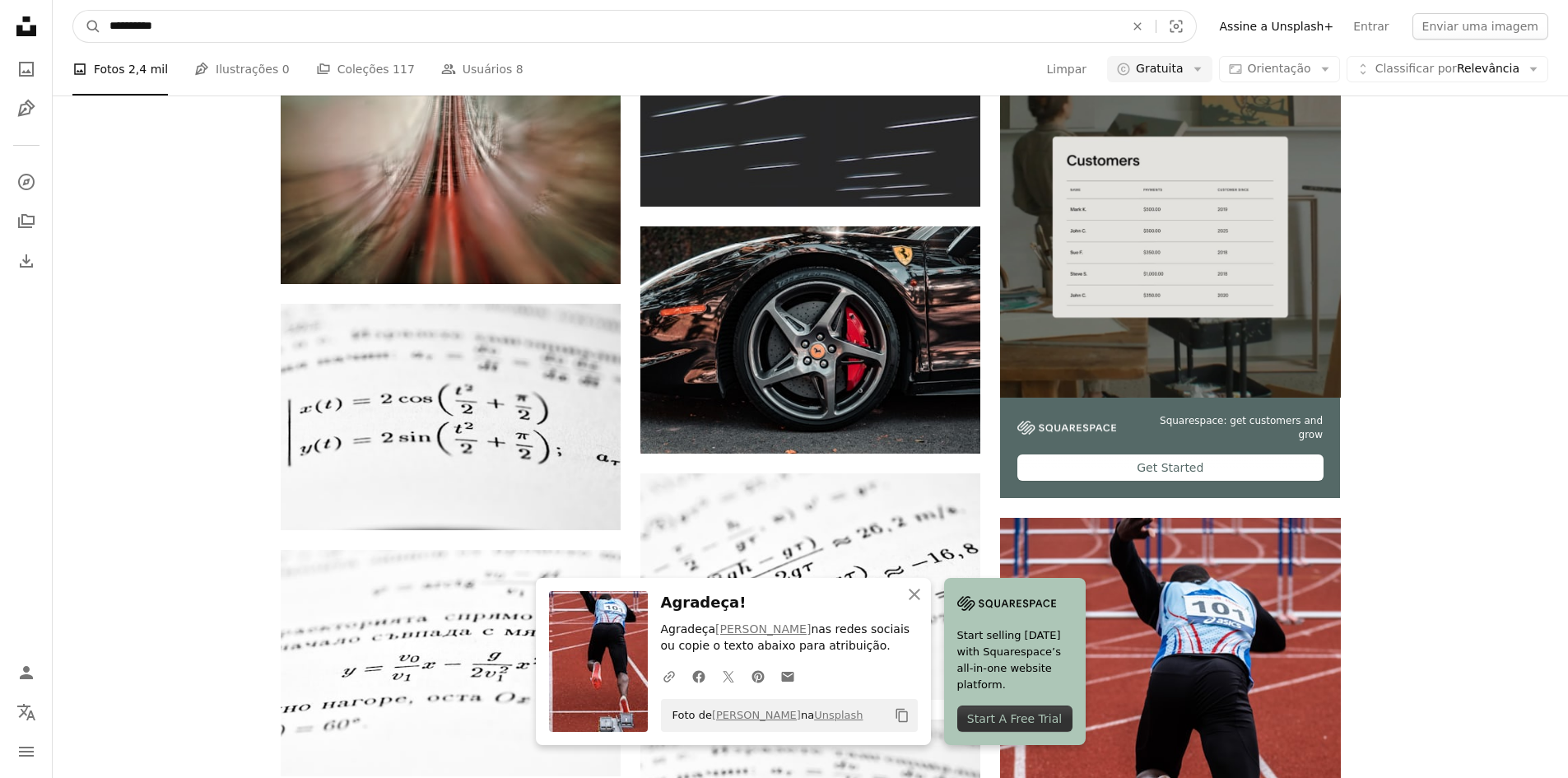
drag, startPoint x: 384, startPoint y: 28, endPoint x: 0, endPoint y: 34, distance: 384.0
type input "*********"
click button "A magnifying glass" at bounding box center [88, 26] width 28 height 32
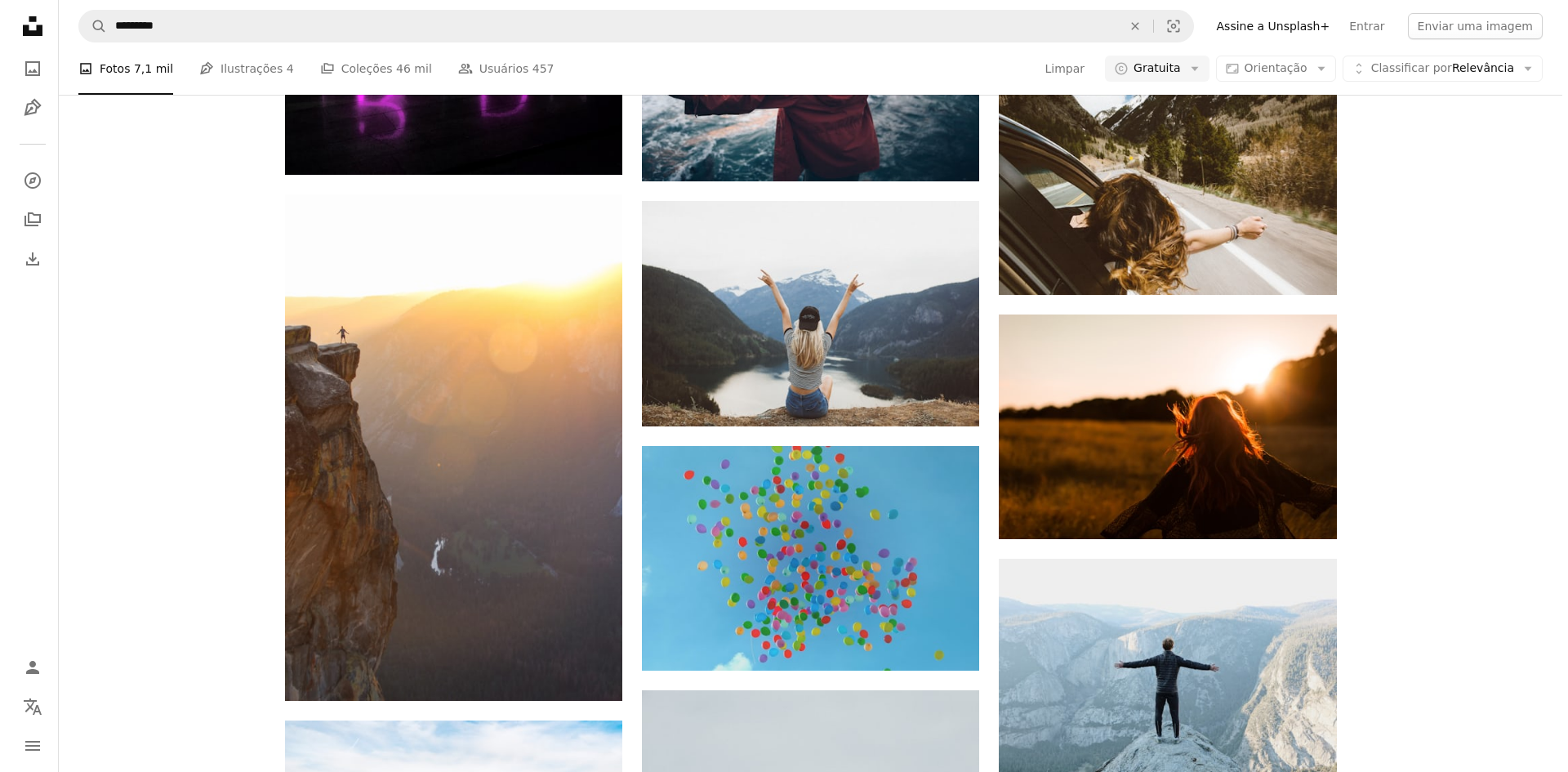
scroll to position [1715, 0]
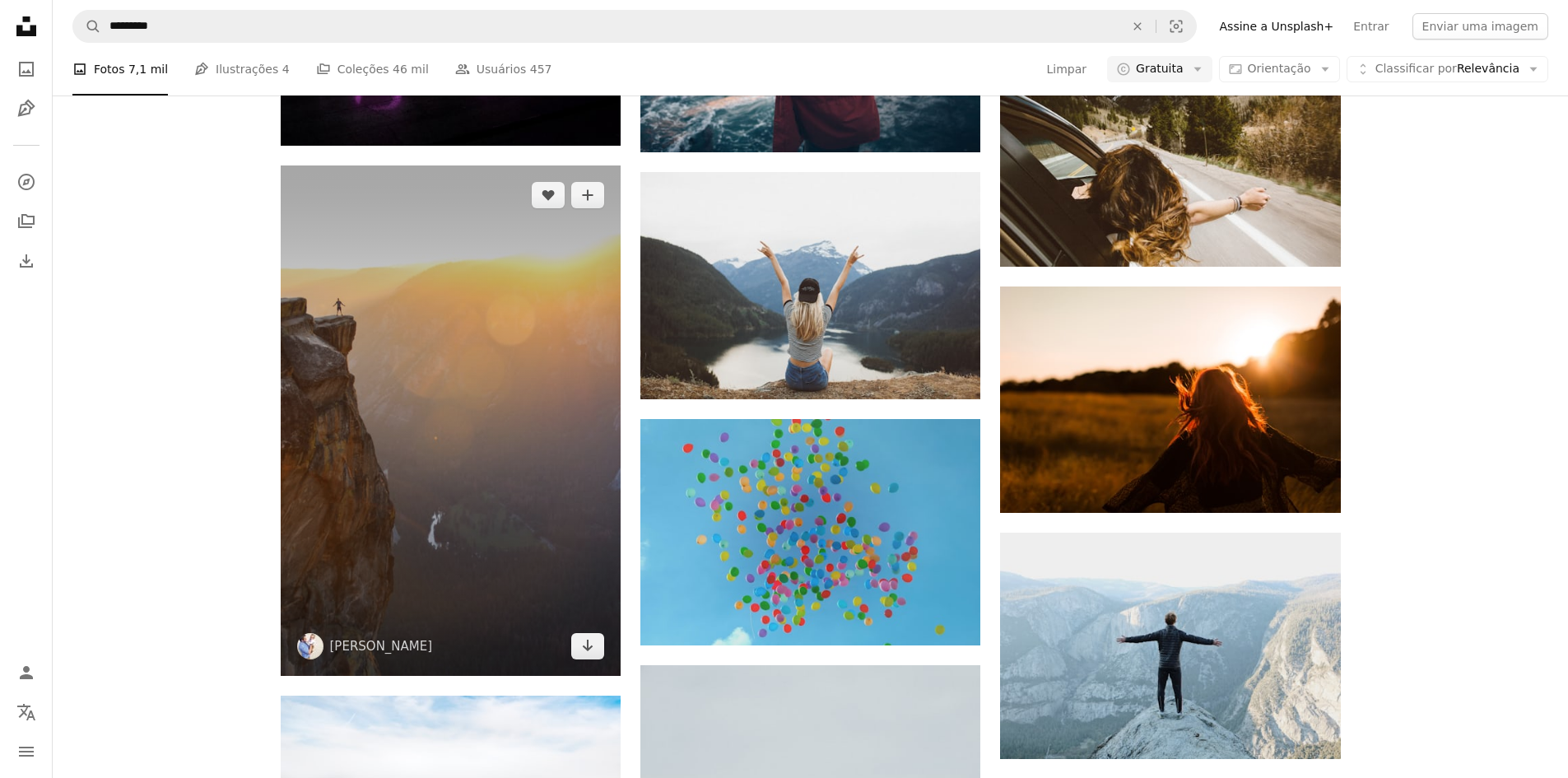
click at [368, 252] on img at bounding box center [451, 420] width 340 height 510
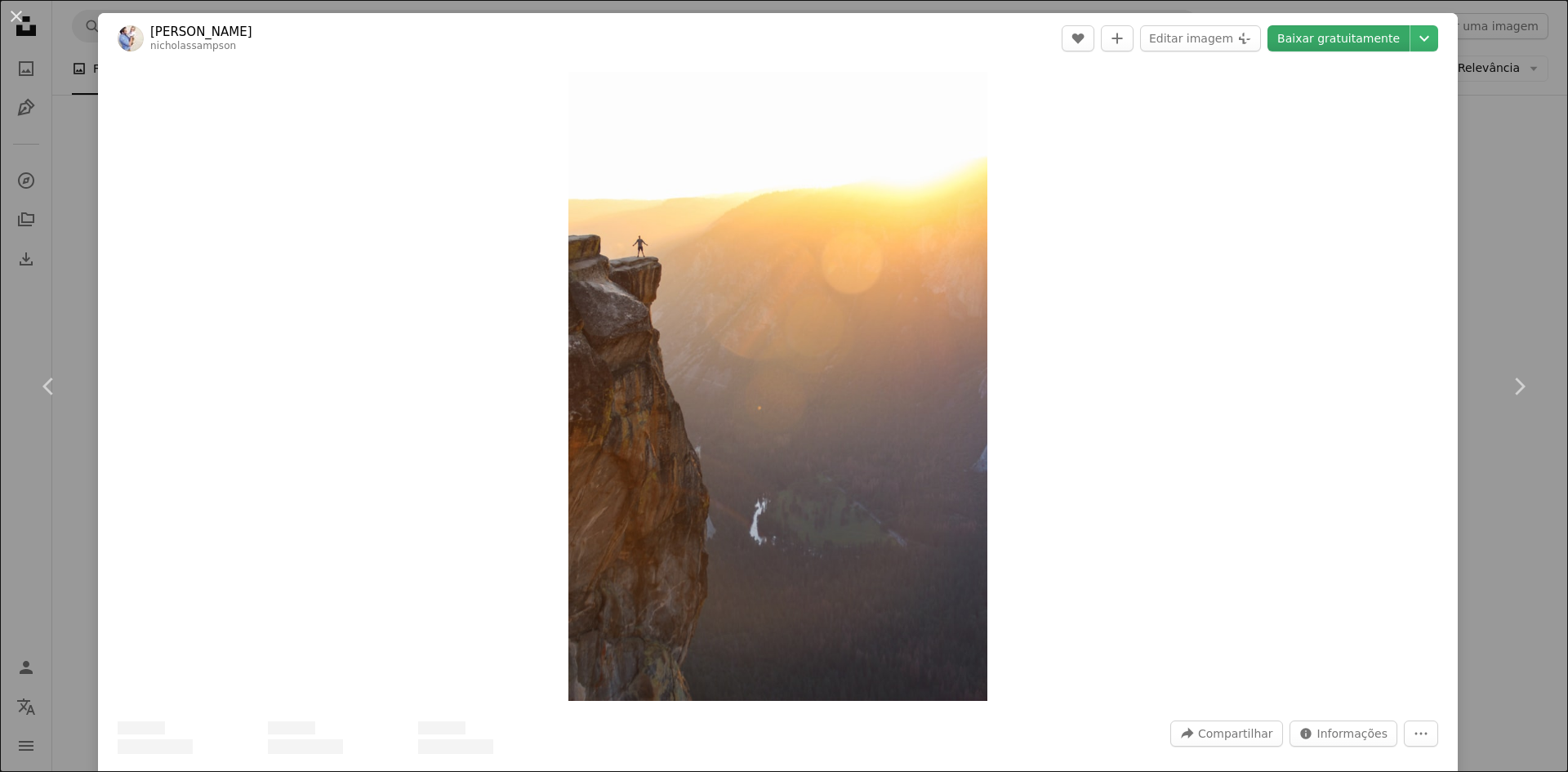
click at [1321, 36] on link "Baixar gratuitamente" at bounding box center [1338, 38] width 142 height 26
